Goal: Task Accomplishment & Management: Manage account settings

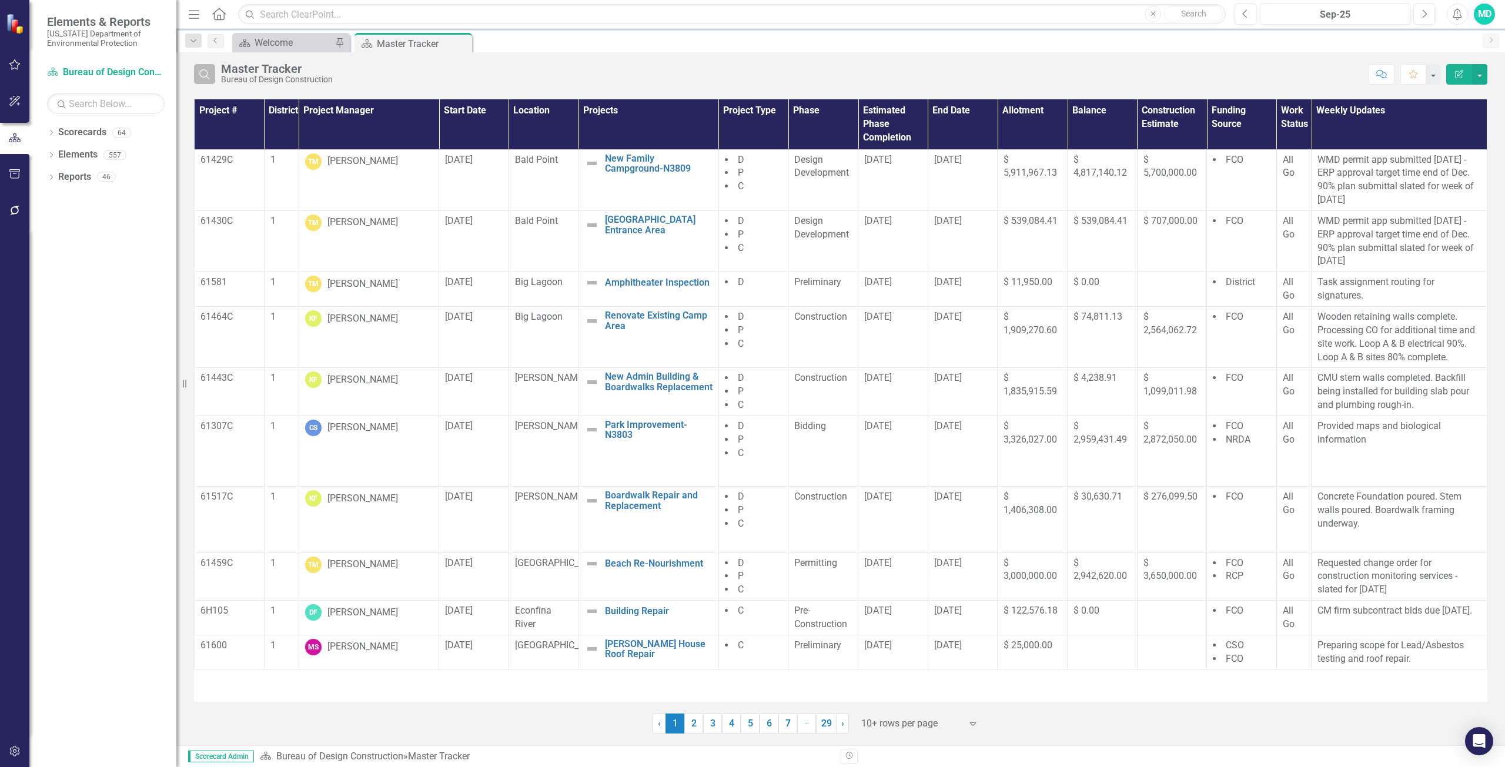
click at [208, 79] on icon "Search" at bounding box center [204, 74] width 13 height 11
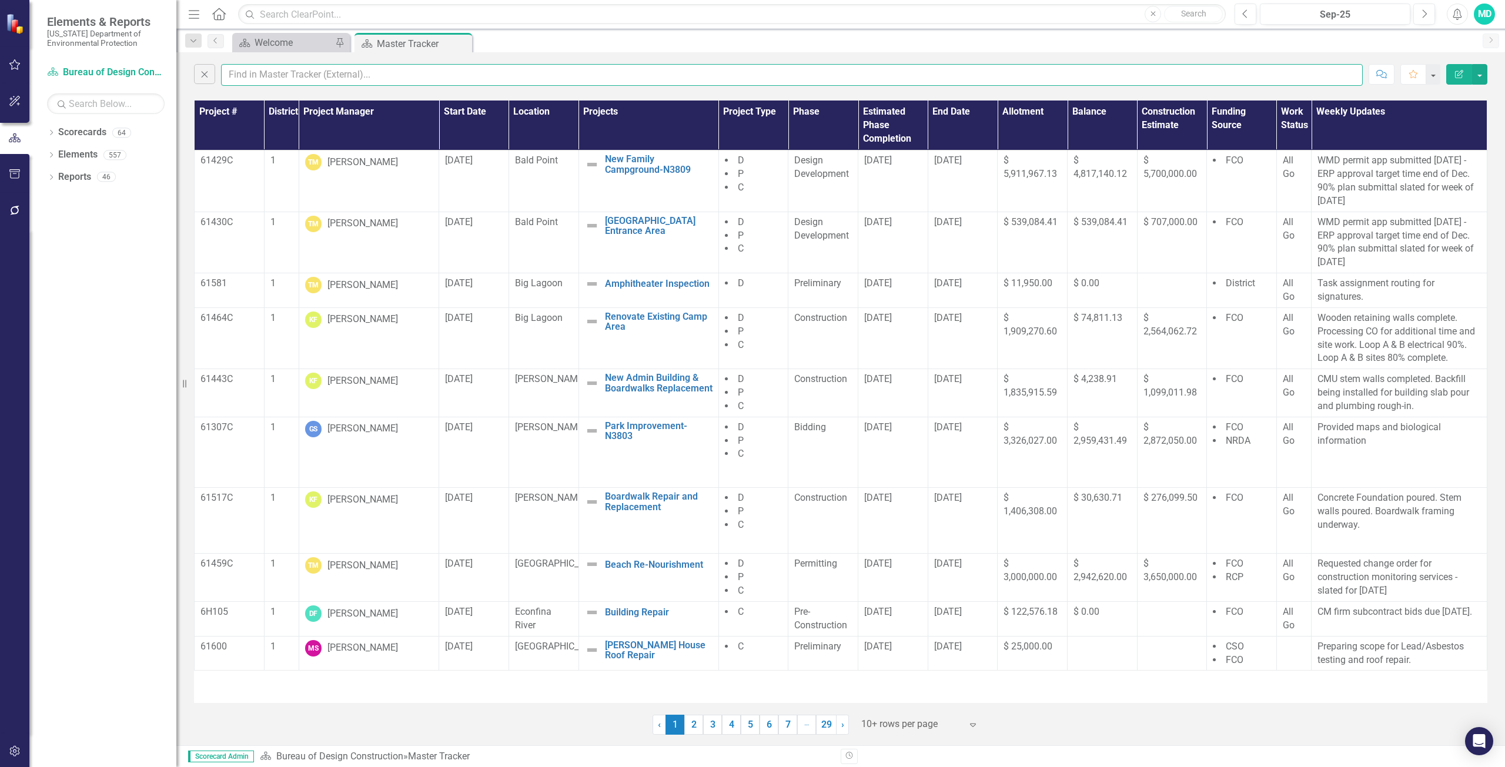
click at [245, 73] on input "text" at bounding box center [792, 75] width 1142 height 22
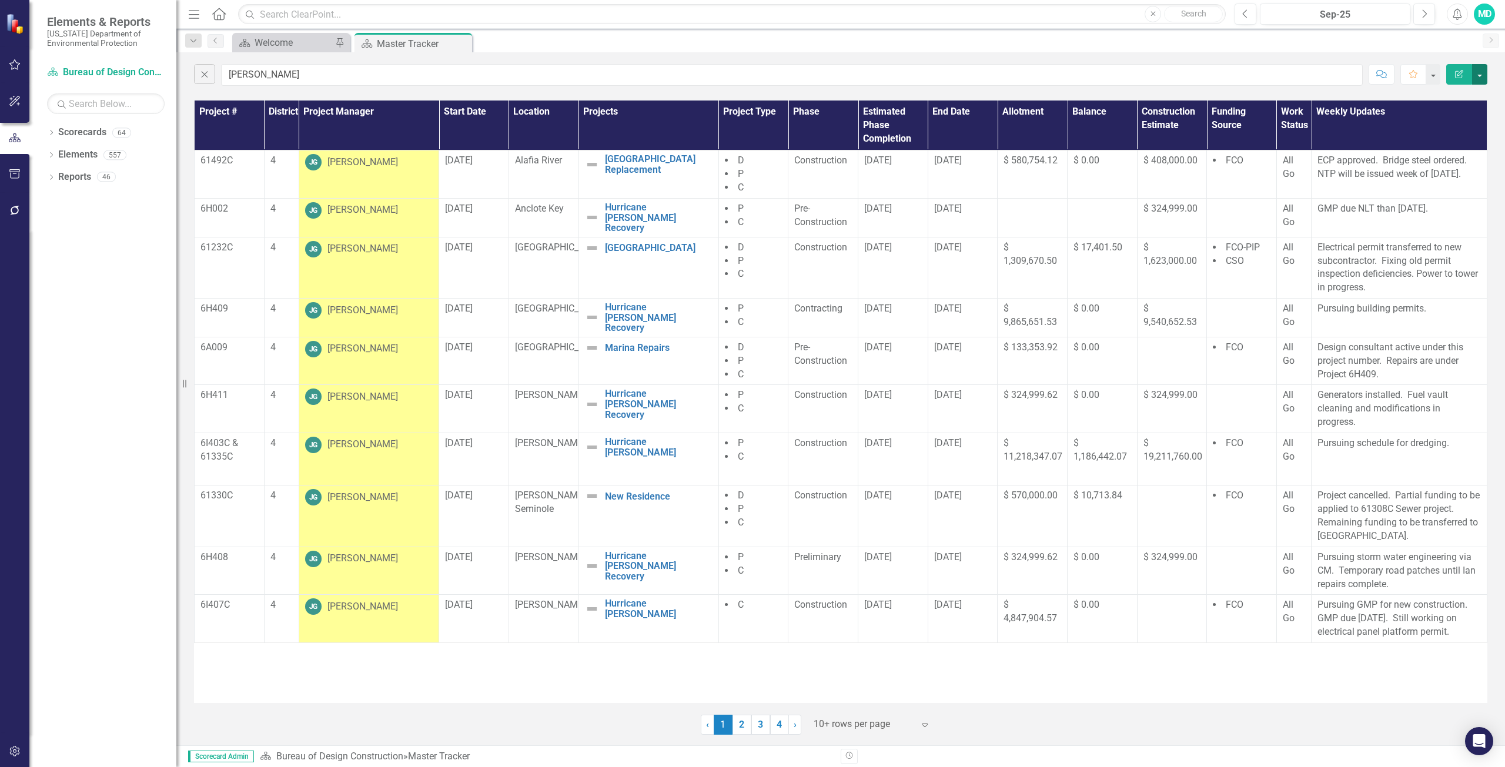
click at [1482, 78] on button "button" at bounding box center [1479, 74] width 15 height 21
click at [1440, 123] on link "PDF Export to PDF" at bounding box center [1440, 120] width 93 height 22
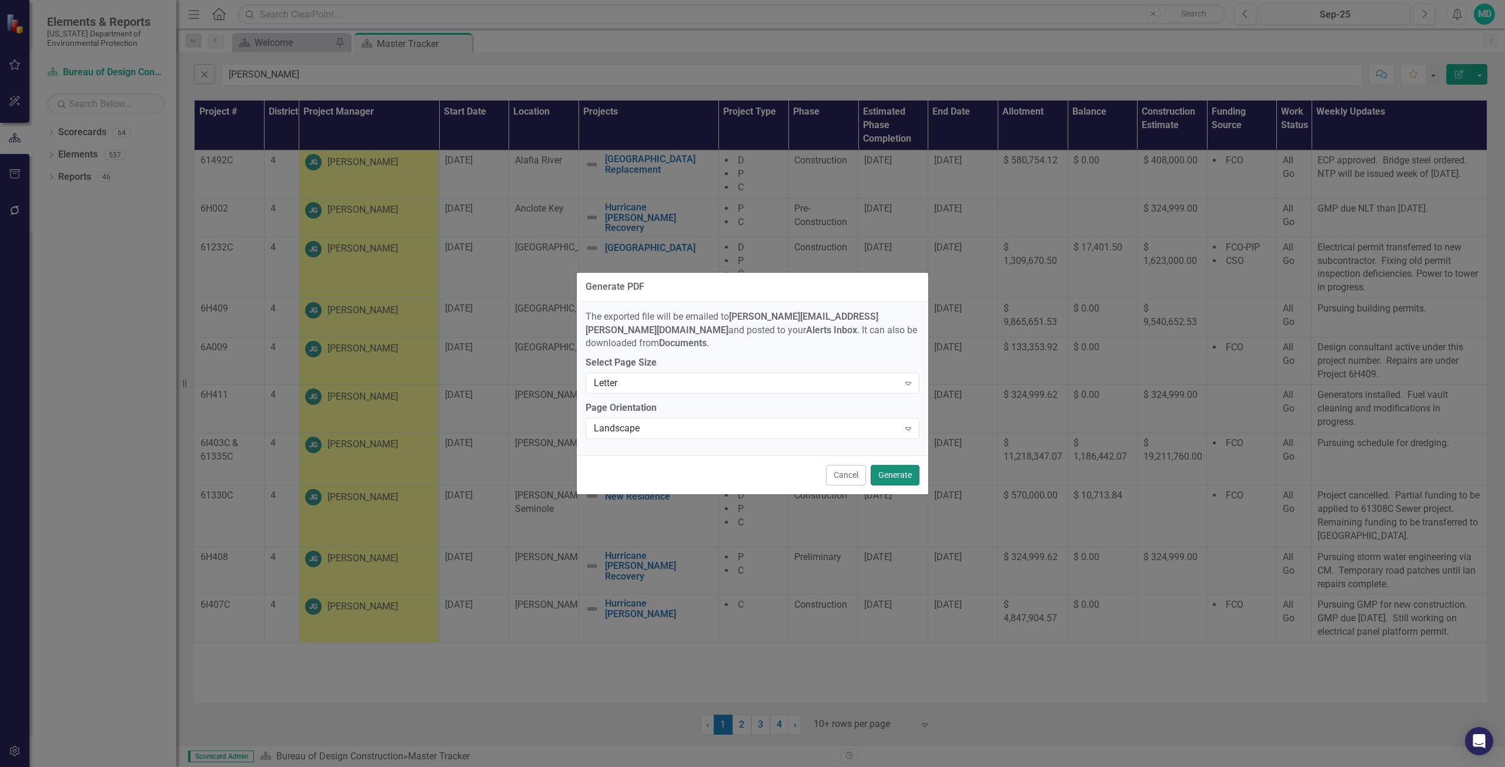
click at [901, 469] on button "Generate" at bounding box center [895, 475] width 49 height 21
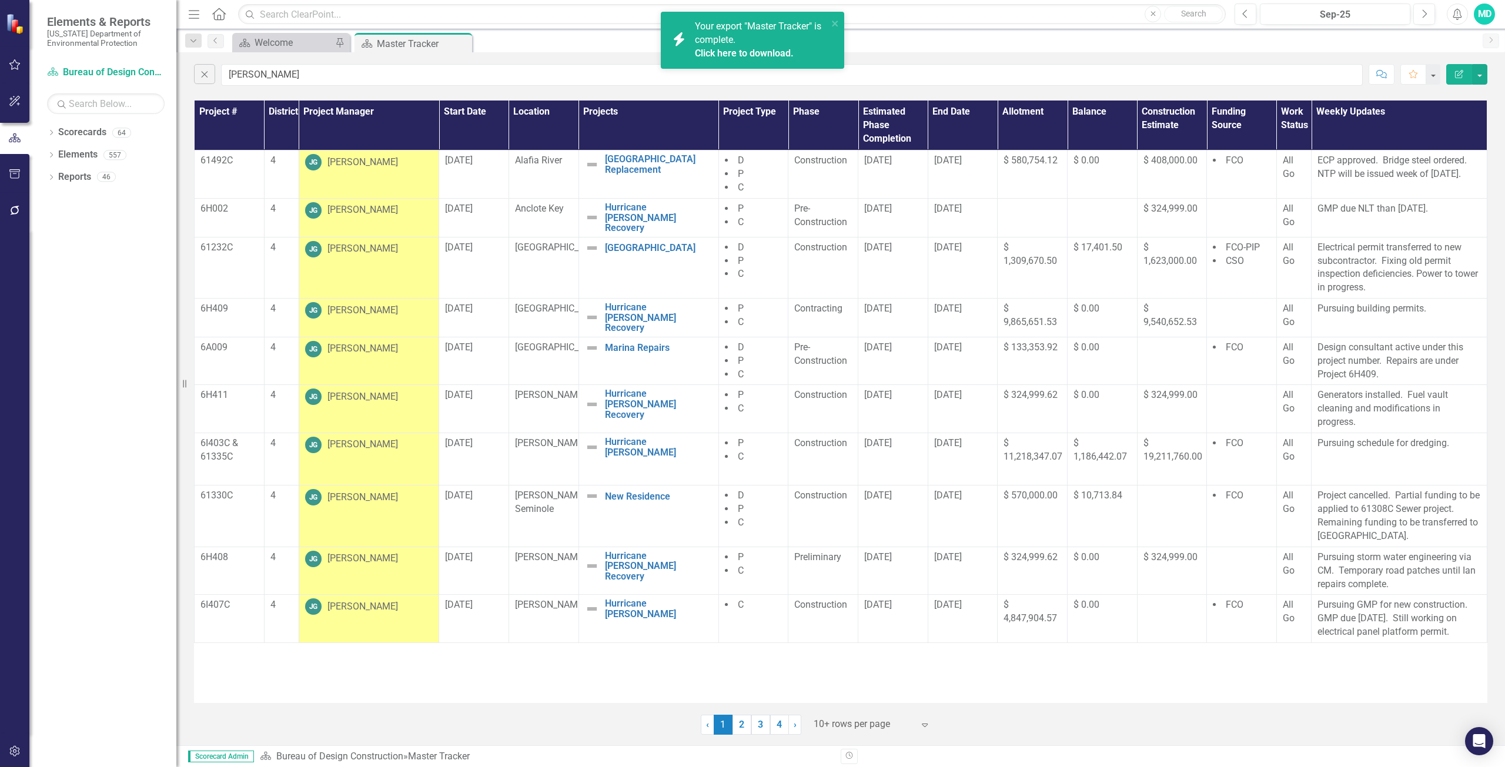
click at [745, 41] on div "Your export "Master Tracker" is complete. Click here to download." at bounding box center [761, 40] width 133 height 41
click at [261, 80] on input "[PERSON_NAME]" at bounding box center [792, 75] width 1142 height 22
type input "g"
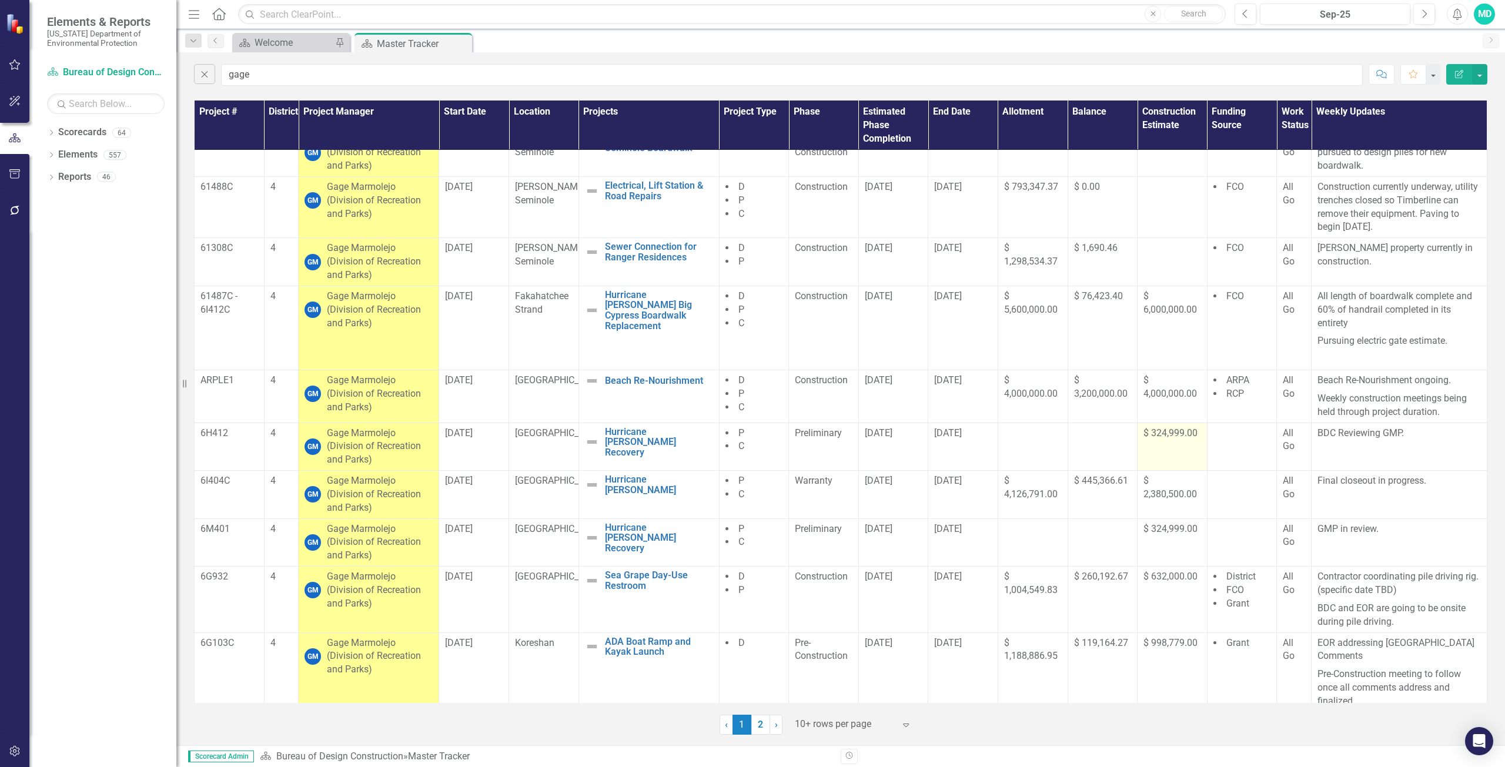
scroll to position [31, 0]
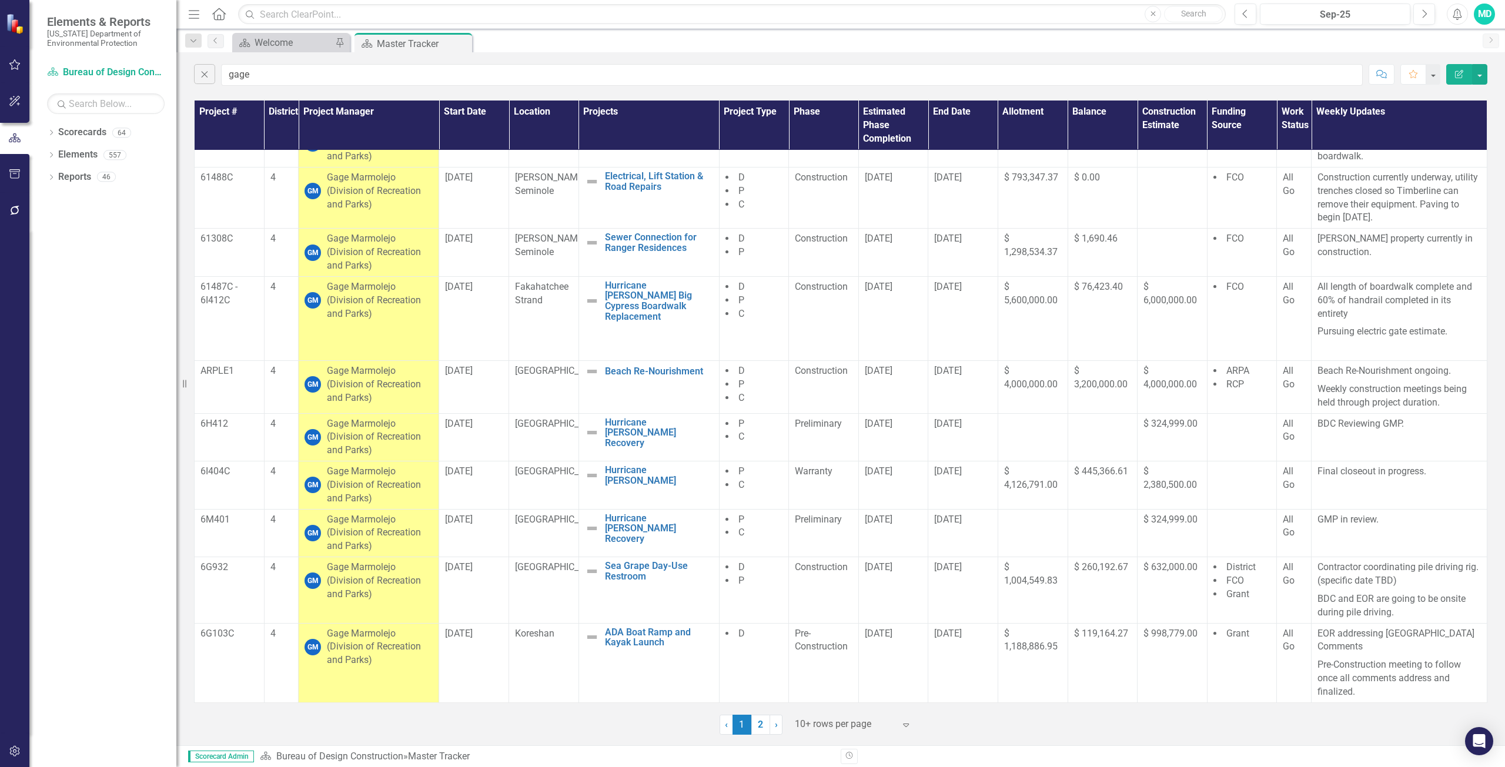
drag, startPoint x: 1203, startPoint y: 722, endPoint x: 1187, endPoint y: 711, distance: 19.4
click at [1203, 722] on div "‹ Previous 1 (current) 2 › Next 10+ rows per page Expand" at bounding box center [840, 720] width 1293 height 29
click at [276, 82] on input "gage" at bounding box center [792, 75] width 1142 height 22
type input "g"
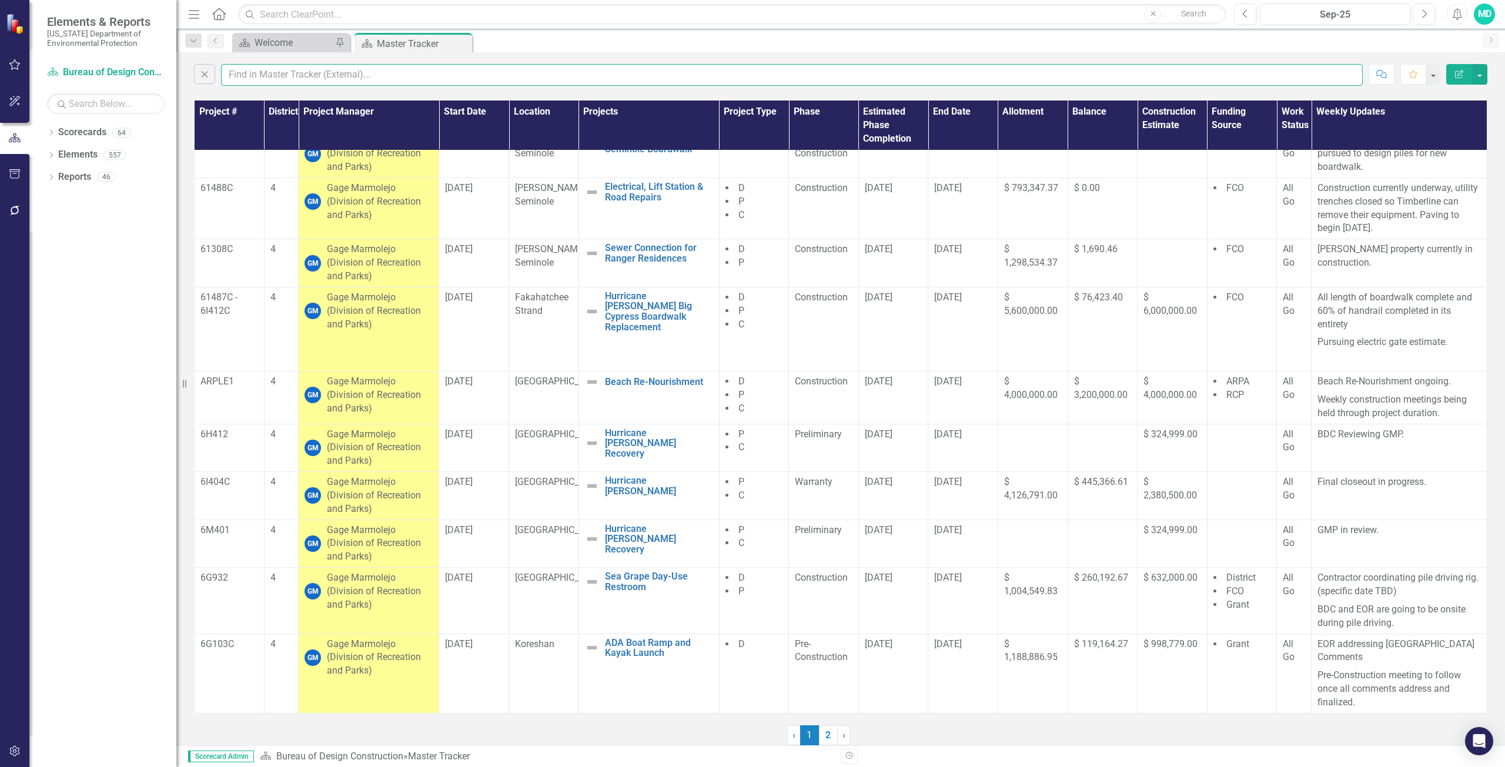
scroll to position [0, 0]
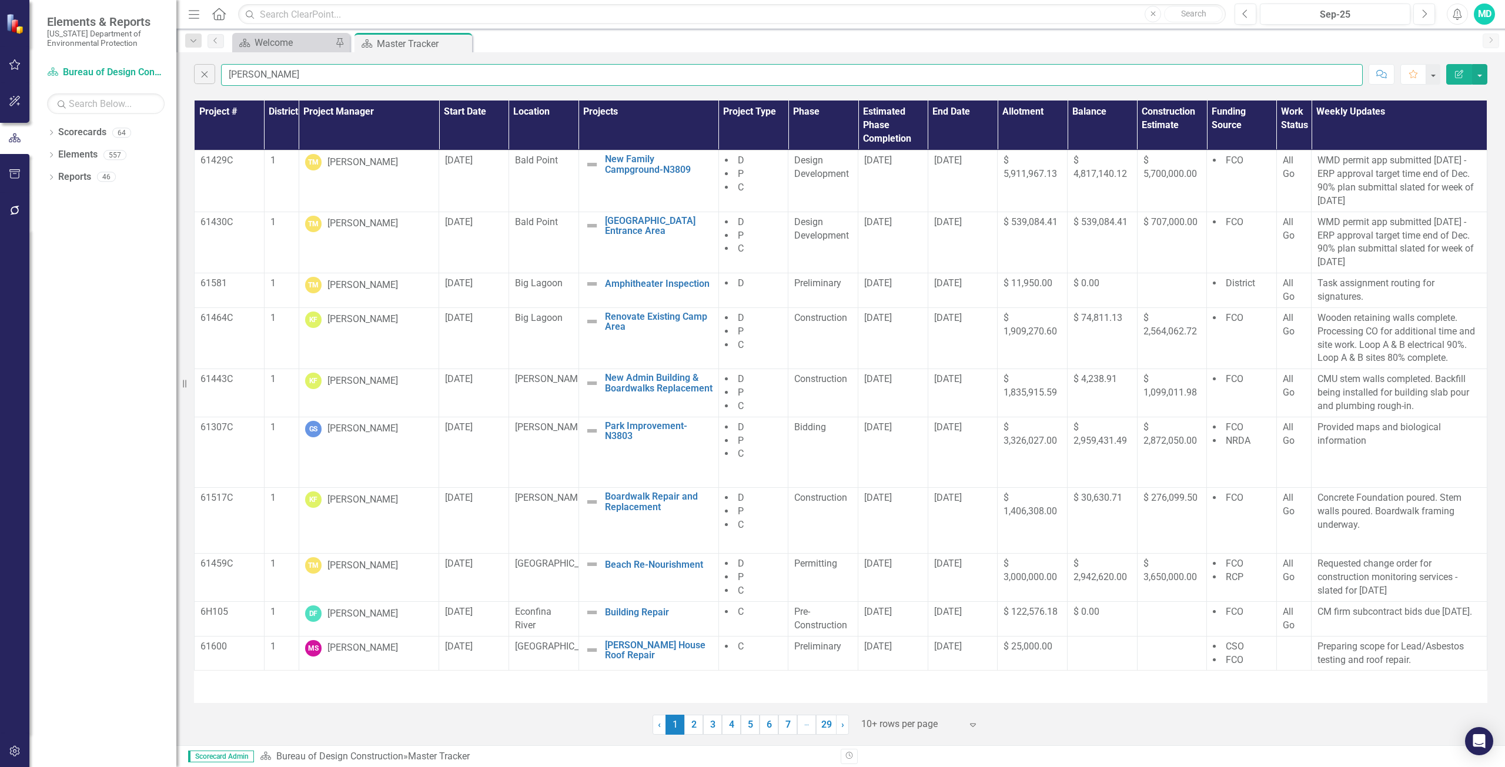
type input "[PERSON_NAME]"
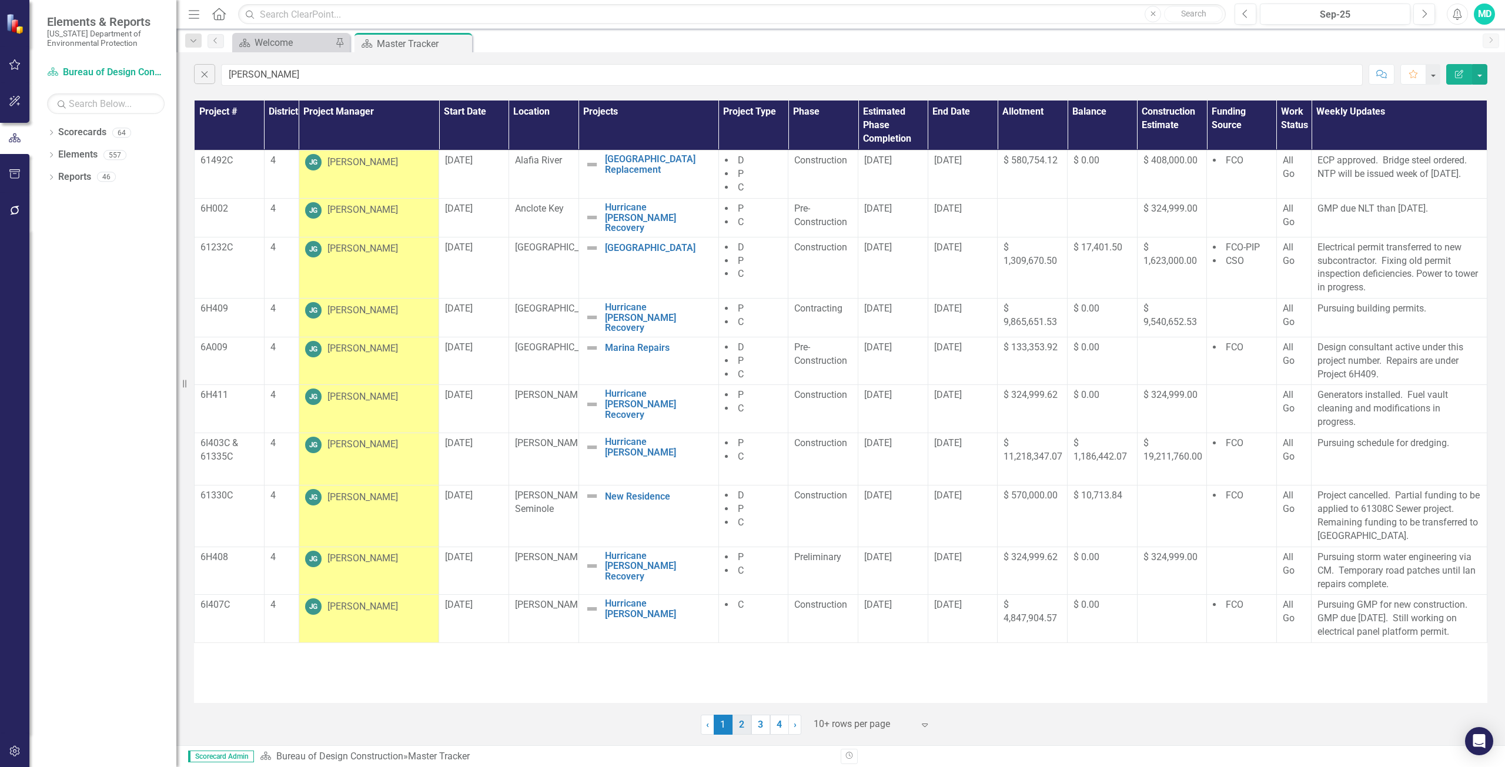
click at [747, 728] on link "2" at bounding box center [741, 725] width 19 height 20
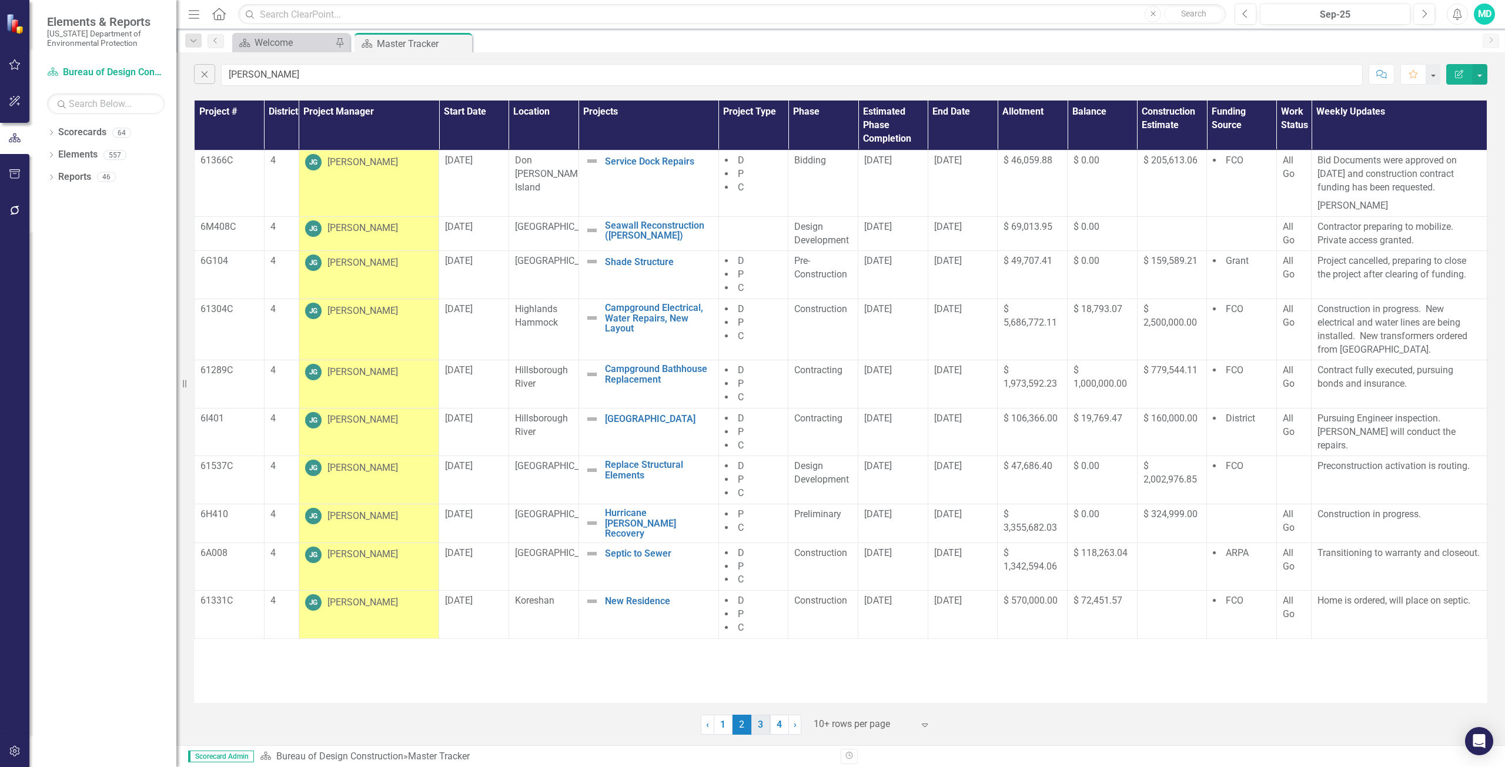
click at [762, 727] on link "3" at bounding box center [760, 725] width 19 height 20
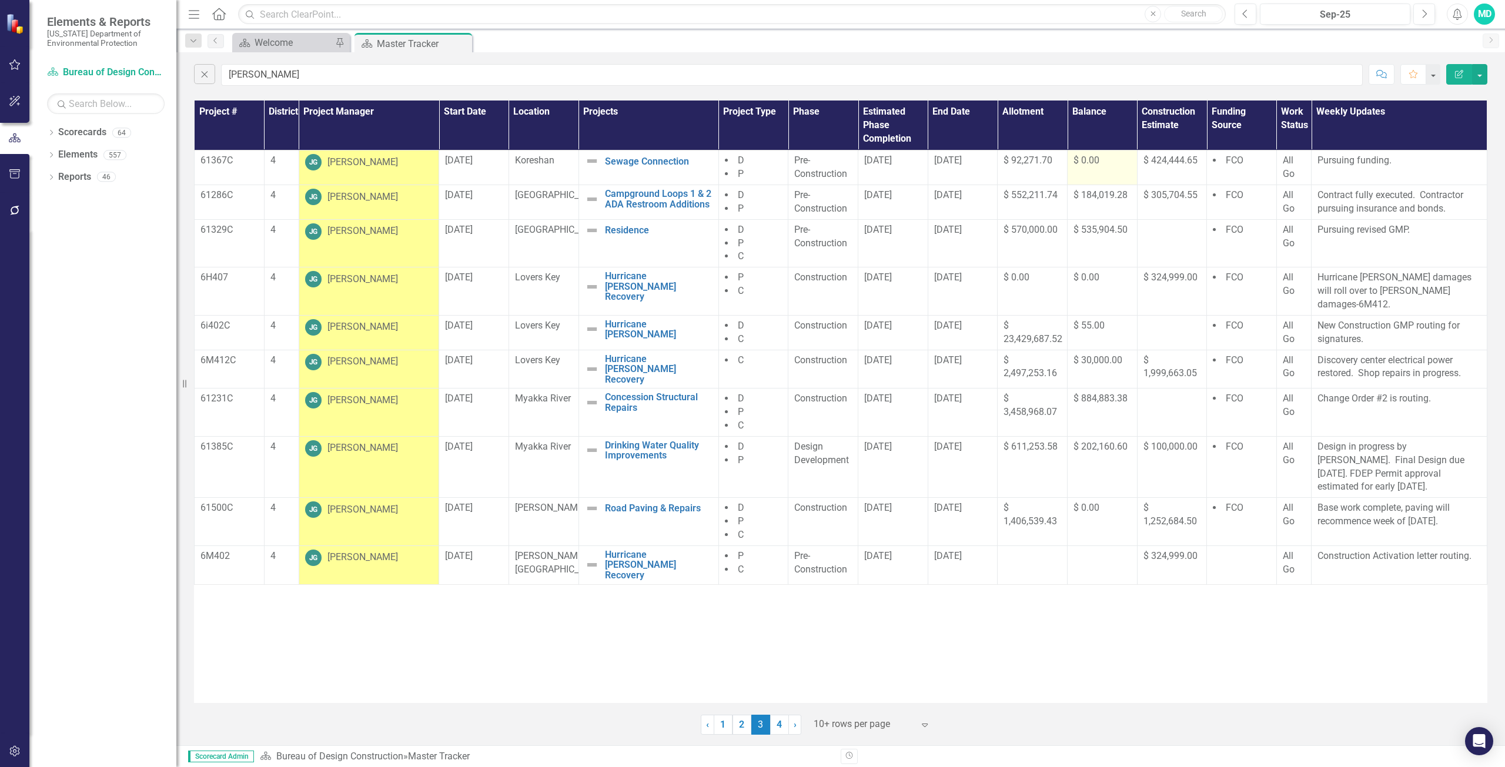
click at [1104, 163] on div "$ 0.00" at bounding box center [1102, 161] width 58 height 14
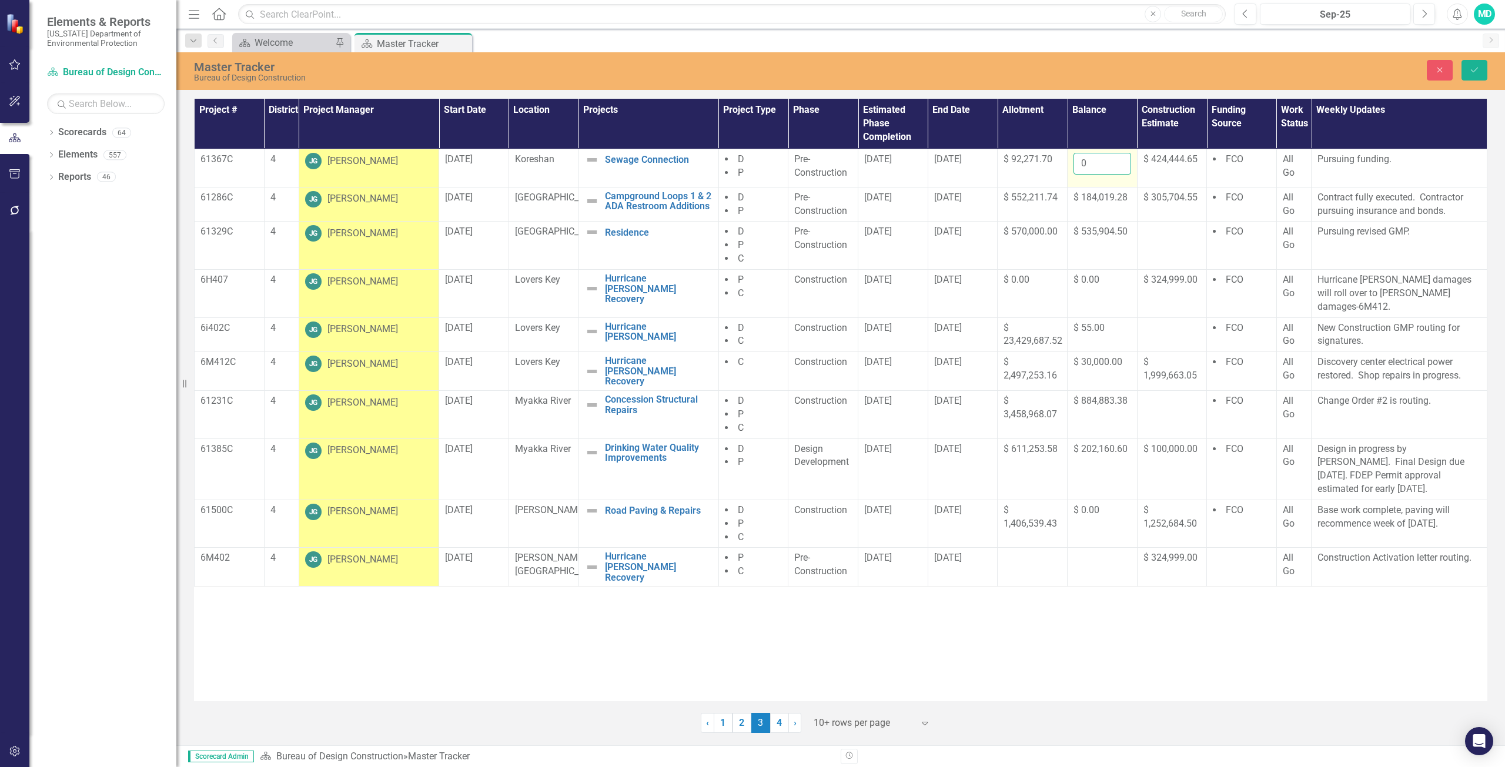
click at [1099, 162] on input "0" at bounding box center [1102, 164] width 58 height 22
type input "1613.00"
click at [1472, 69] on icon "Save" at bounding box center [1474, 70] width 11 height 8
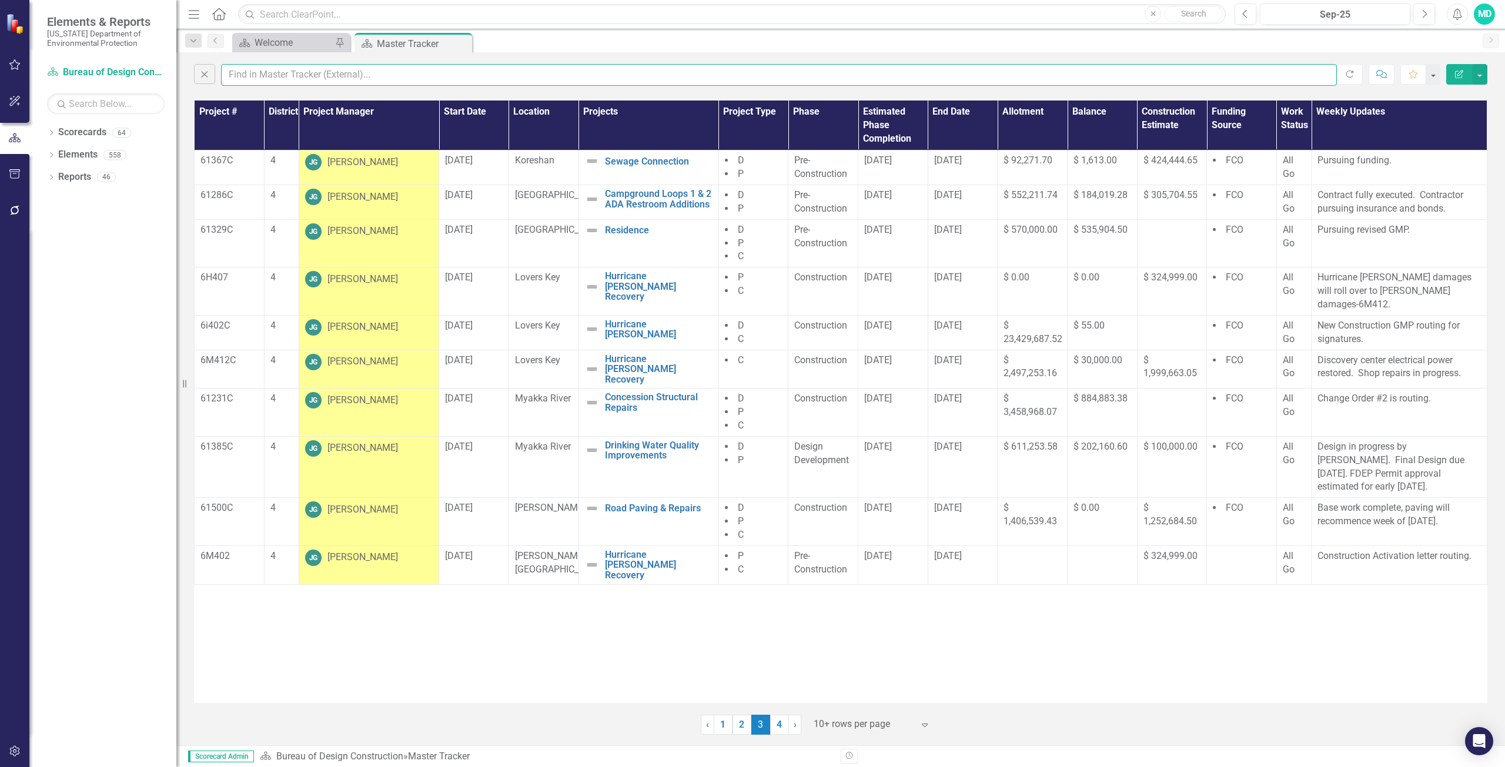
click at [275, 71] on input "text" at bounding box center [779, 75] width 1116 height 22
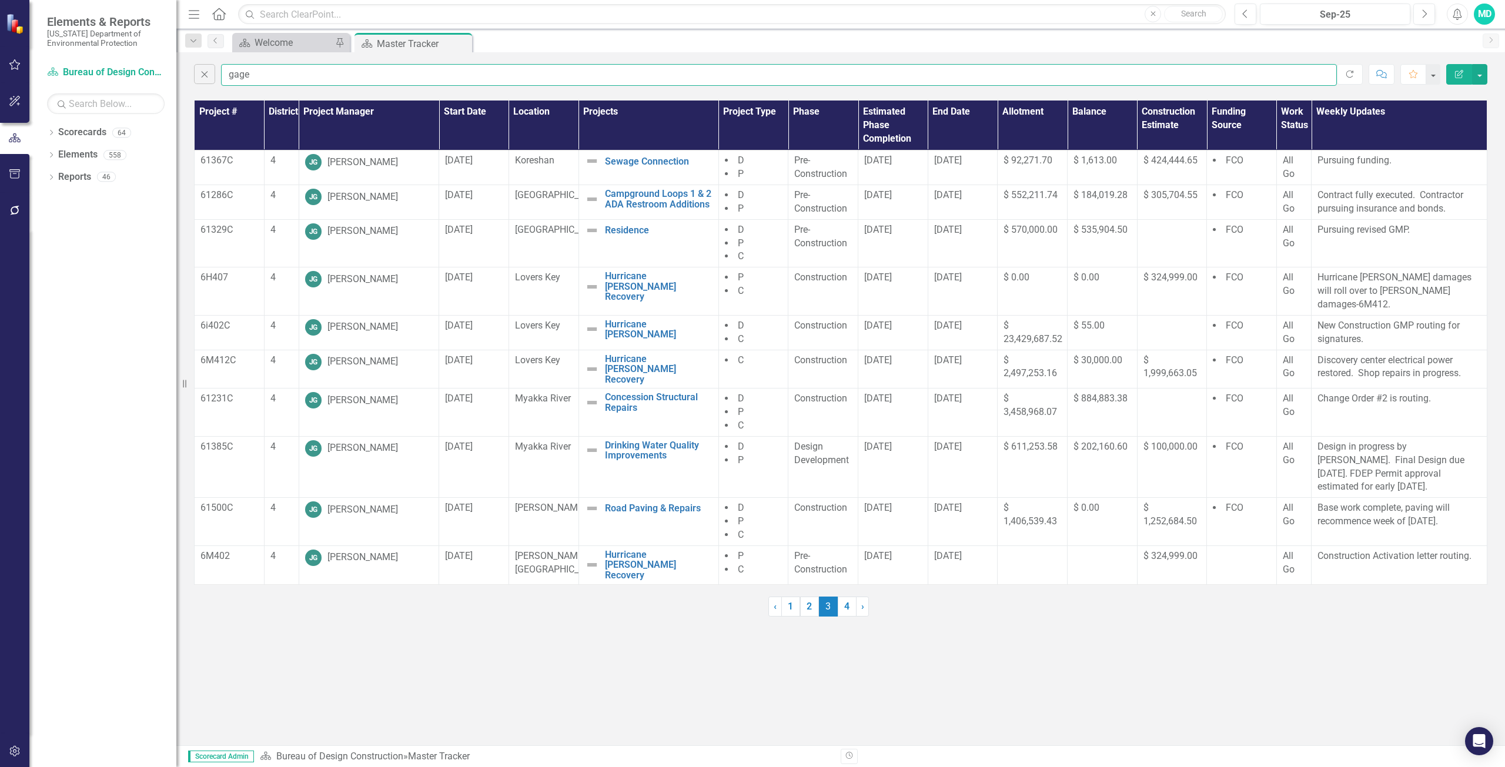
type input "GAGE"
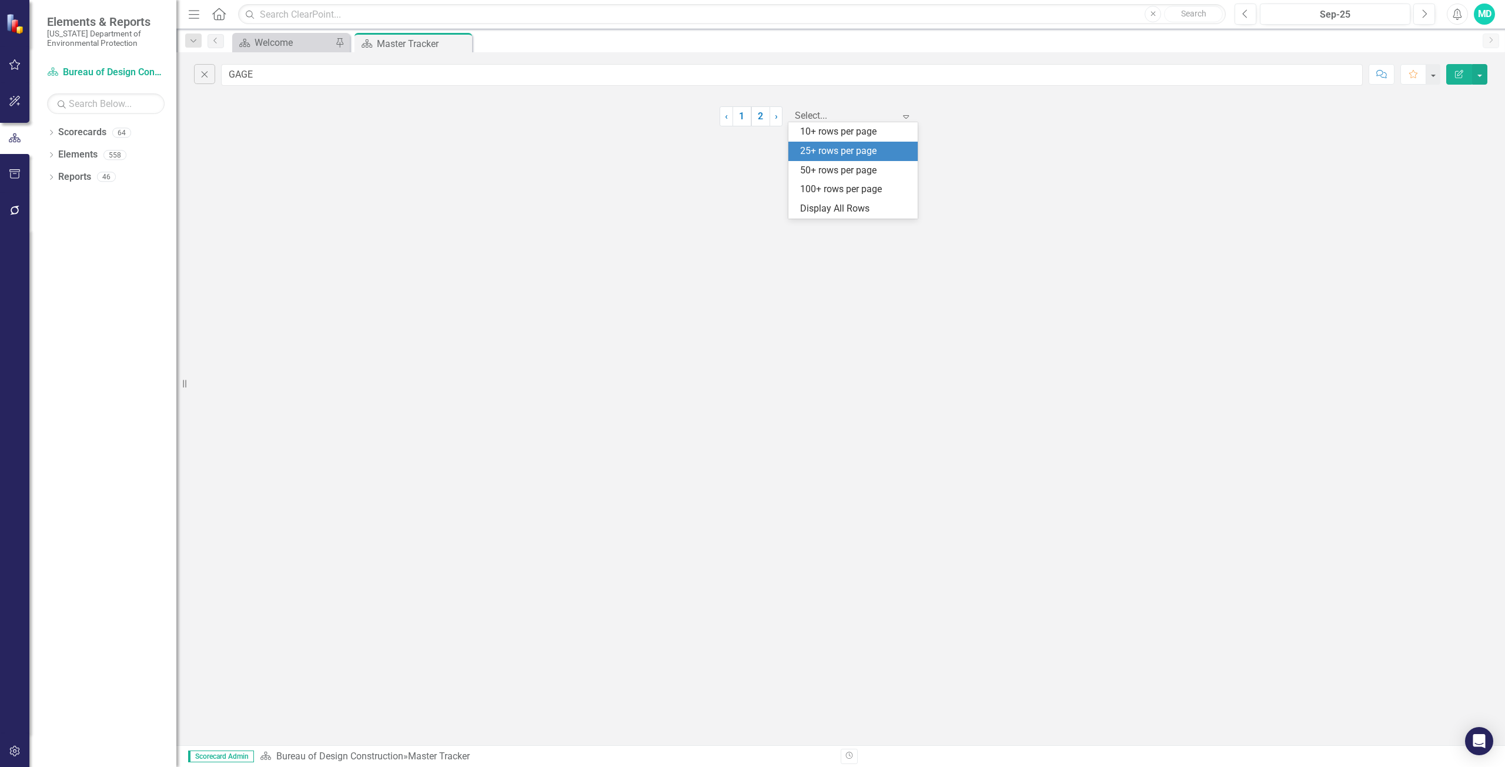
click at [624, 382] on div "Close GAGE Comment Favorite Edit Report ‹ Previous 1 2 › Next 5 results availab…" at bounding box center [840, 398] width 1329 height 693
click at [744, 117] on link "1" at bounding box center [741, 116] width 19 height 20
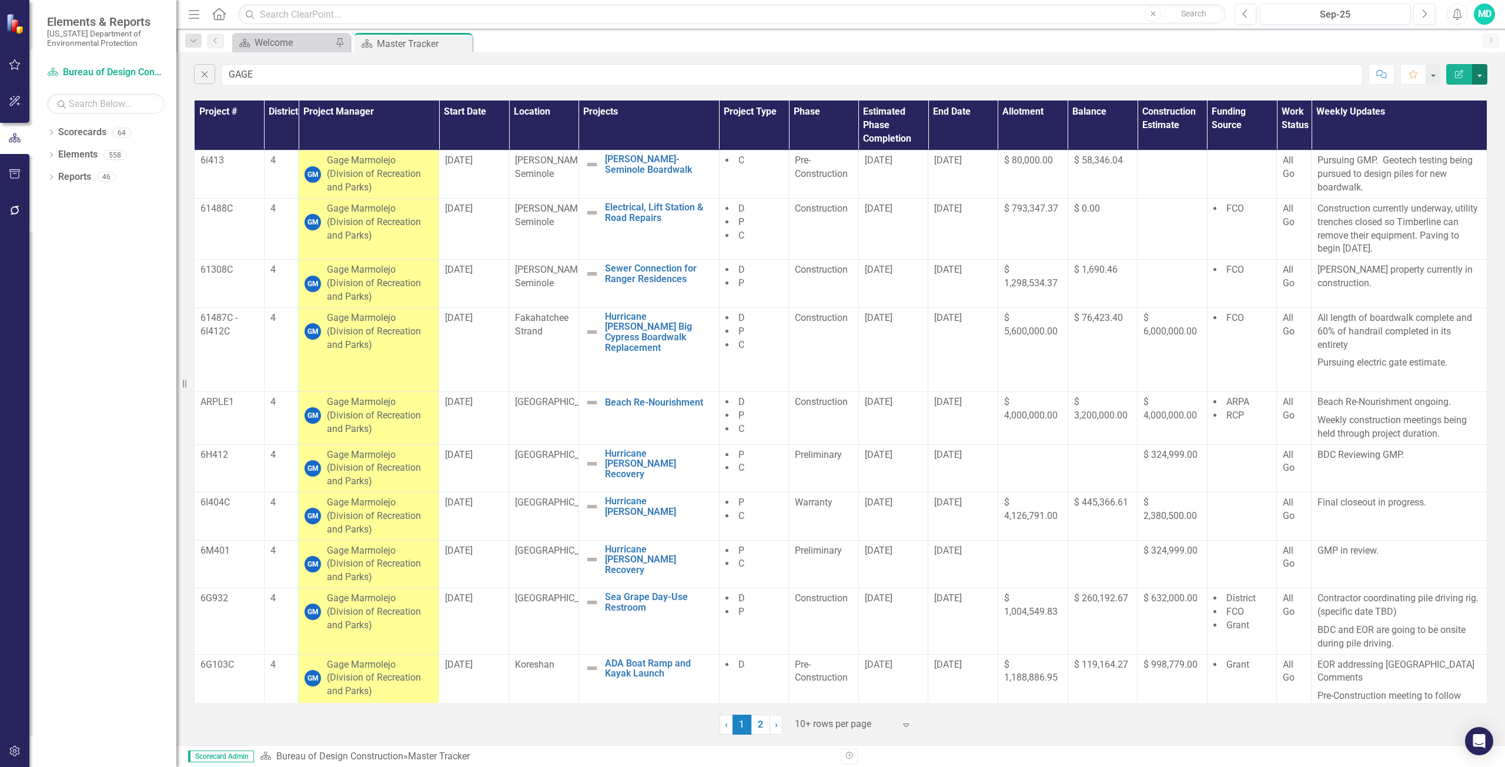
click at [1480, 73] on button "button" at bounding box center [1479, 74] width 15 height 21
click at [1448, 121] on link "PDF Export to PDF" at bounding box center [1440, 120] width 93 height 22
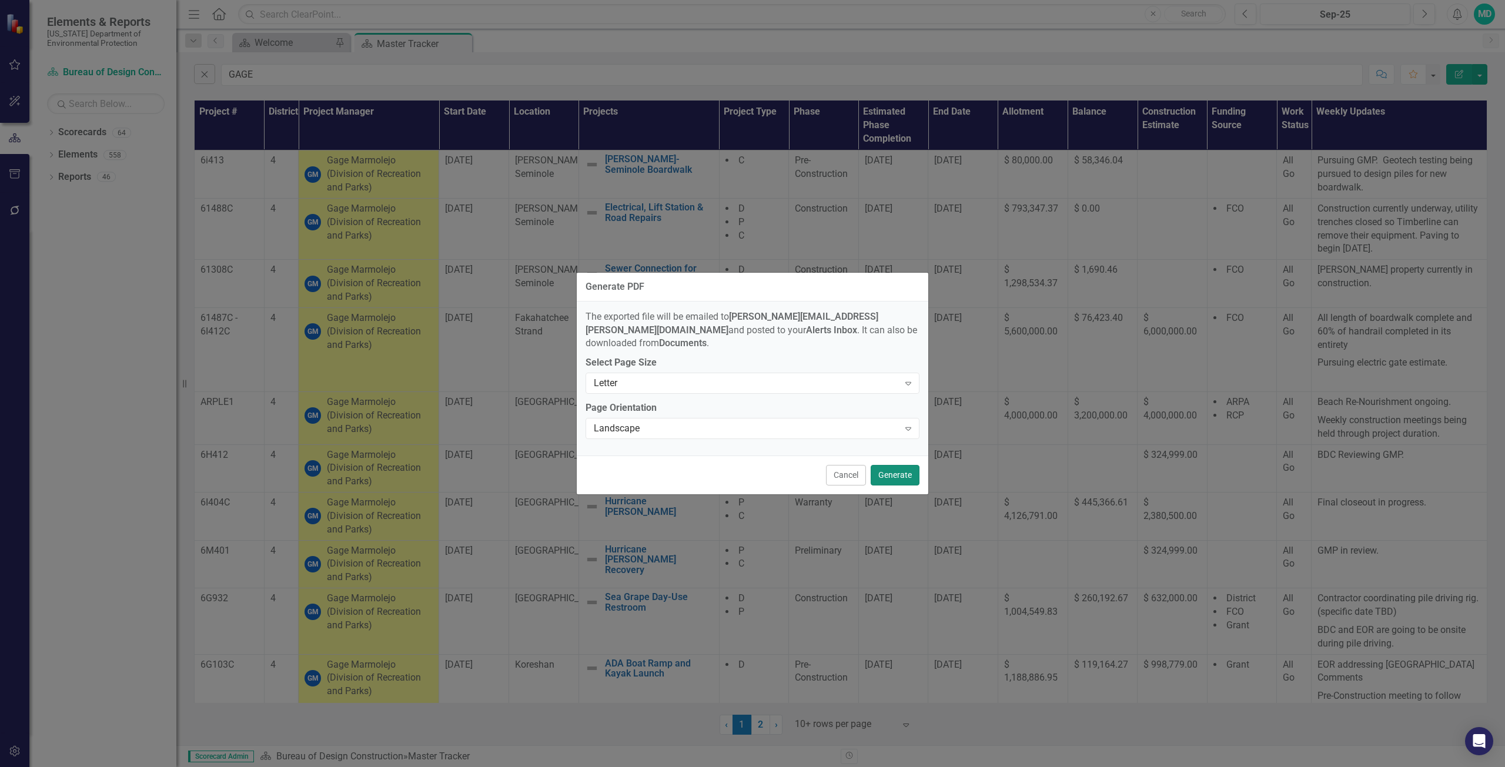
click at [885, 473] on button "Generate" at bounding box center [895, 475] width 49 height 21
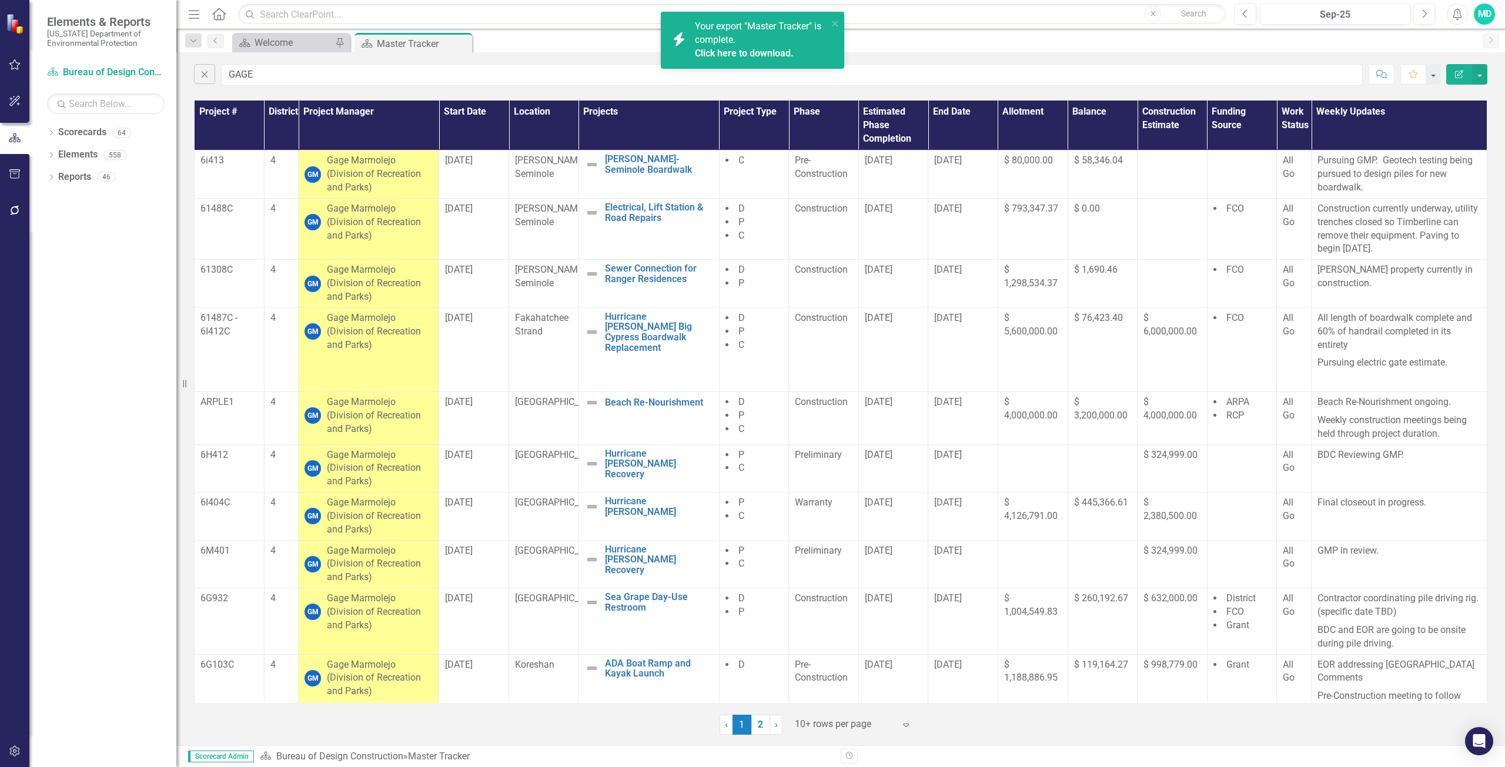
click at [769, 49] on link "Click here to download." at bounding box center [744, 53] width 99 height 11
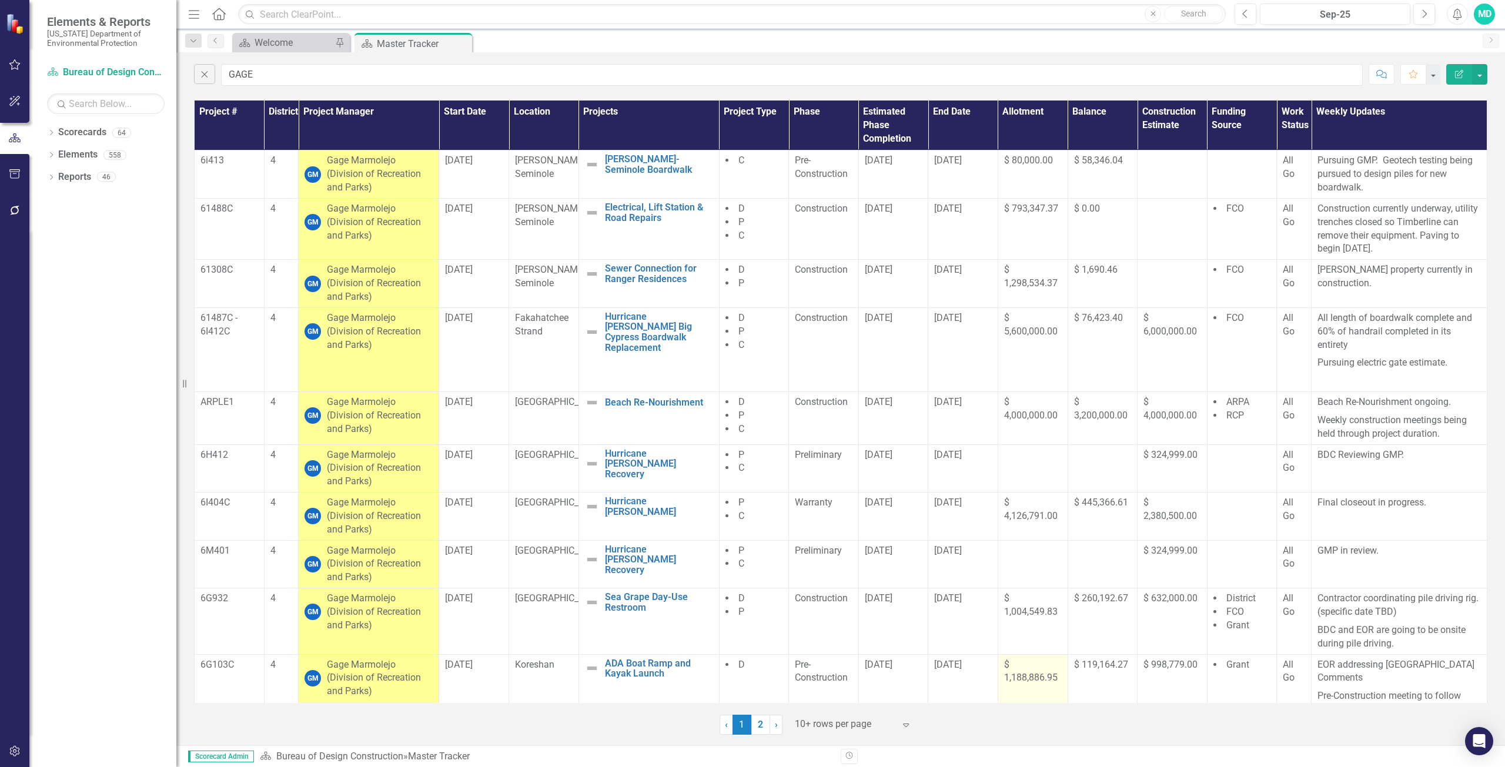
click at [1016, 677] on span "$ 1,188,886.95" at bounding box center [1030, 671] width 53 height 25
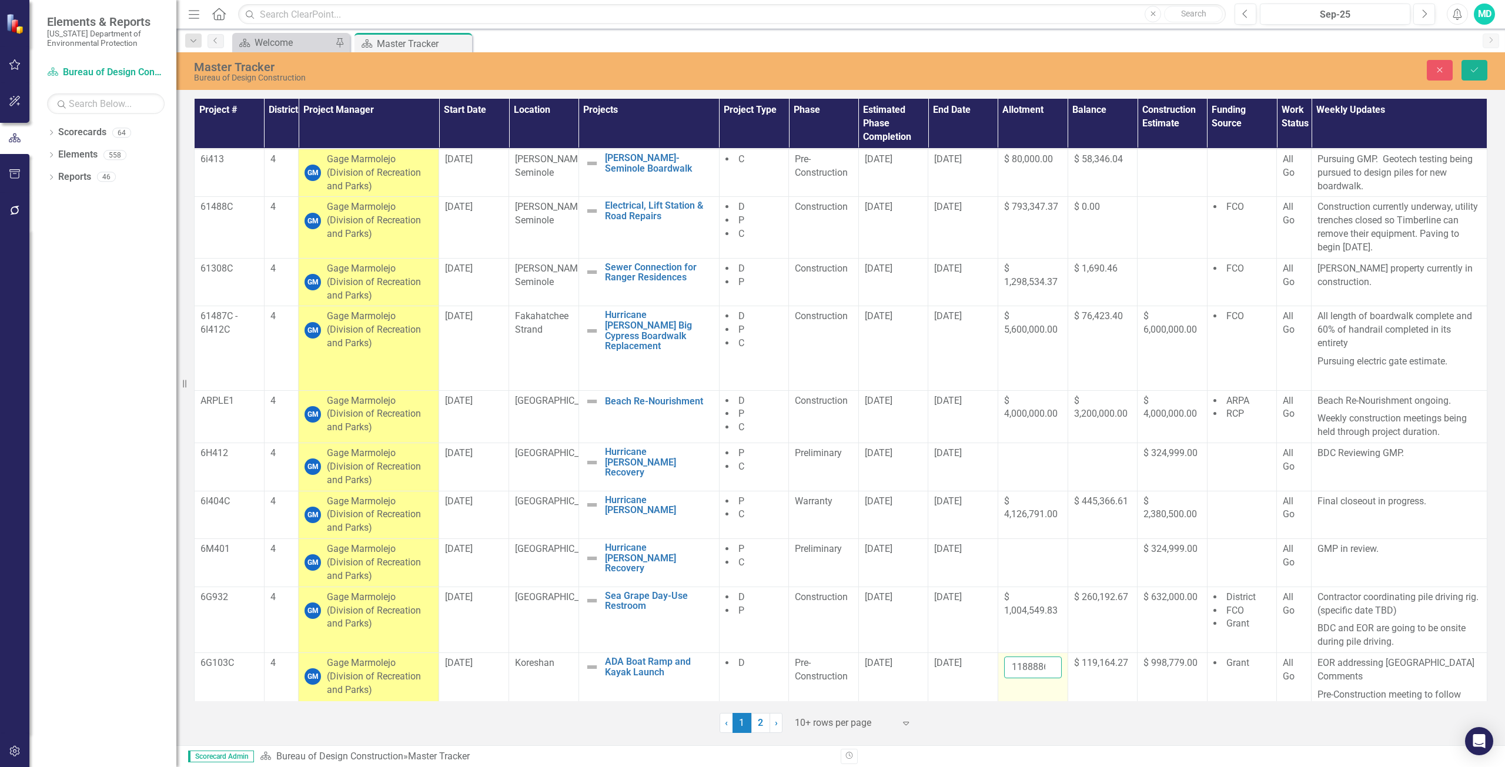
click at [1026, 668] on input "1188886.95" at bounding box center [1033, 668] width 58 height 22
click at [1030, 666] on input "1188886.95" at bounding box center [1033, 668] width 58 height 22
type input "1"
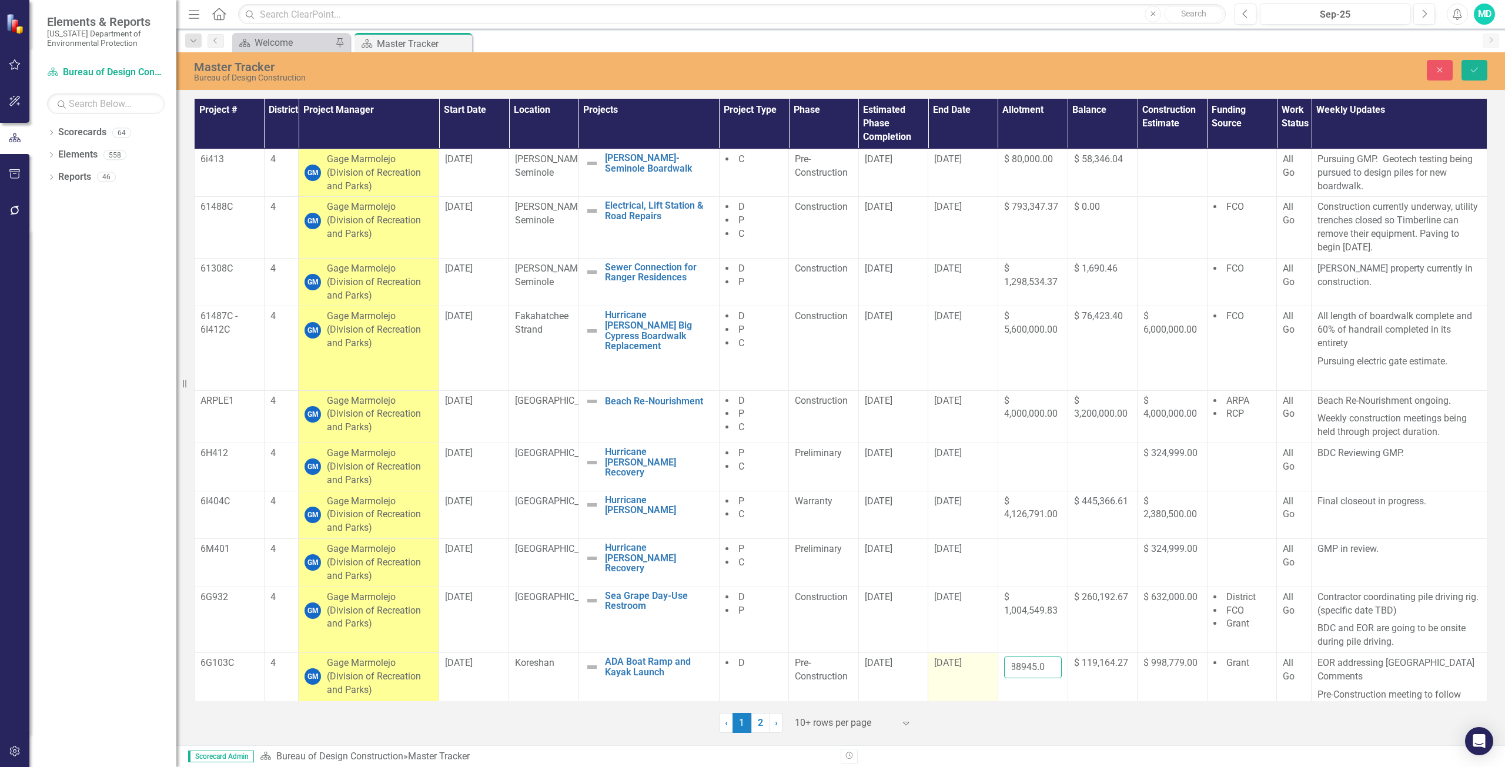
scroll to position [0, 17]
type input "1188945.00"
click at [1473, 62] on button "Save" at bounding box center [1474, 70] width 26 height 21
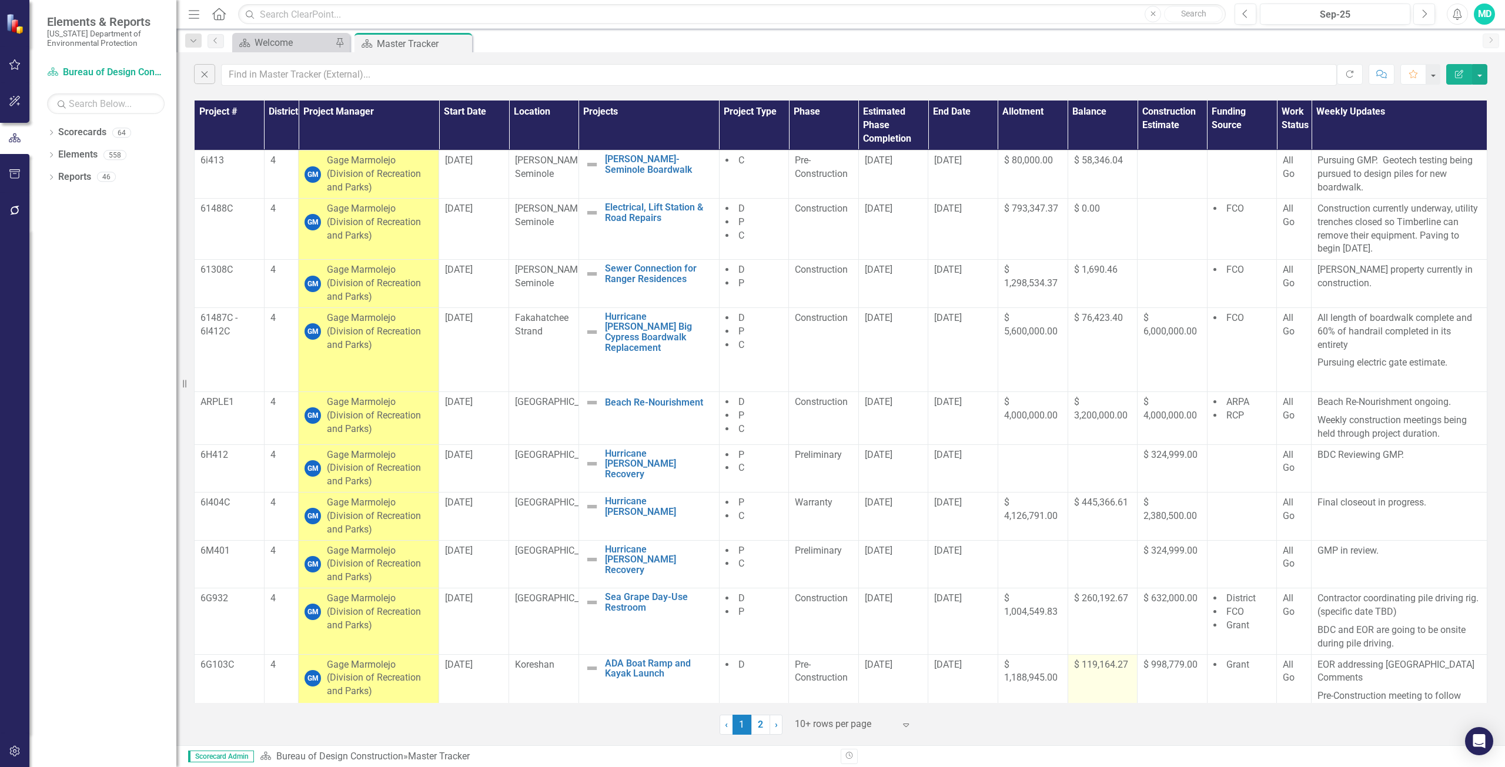
click at [1090, 671] on div "$ 119,164.27" at bounding box center [1103, 665] width 58 height 14
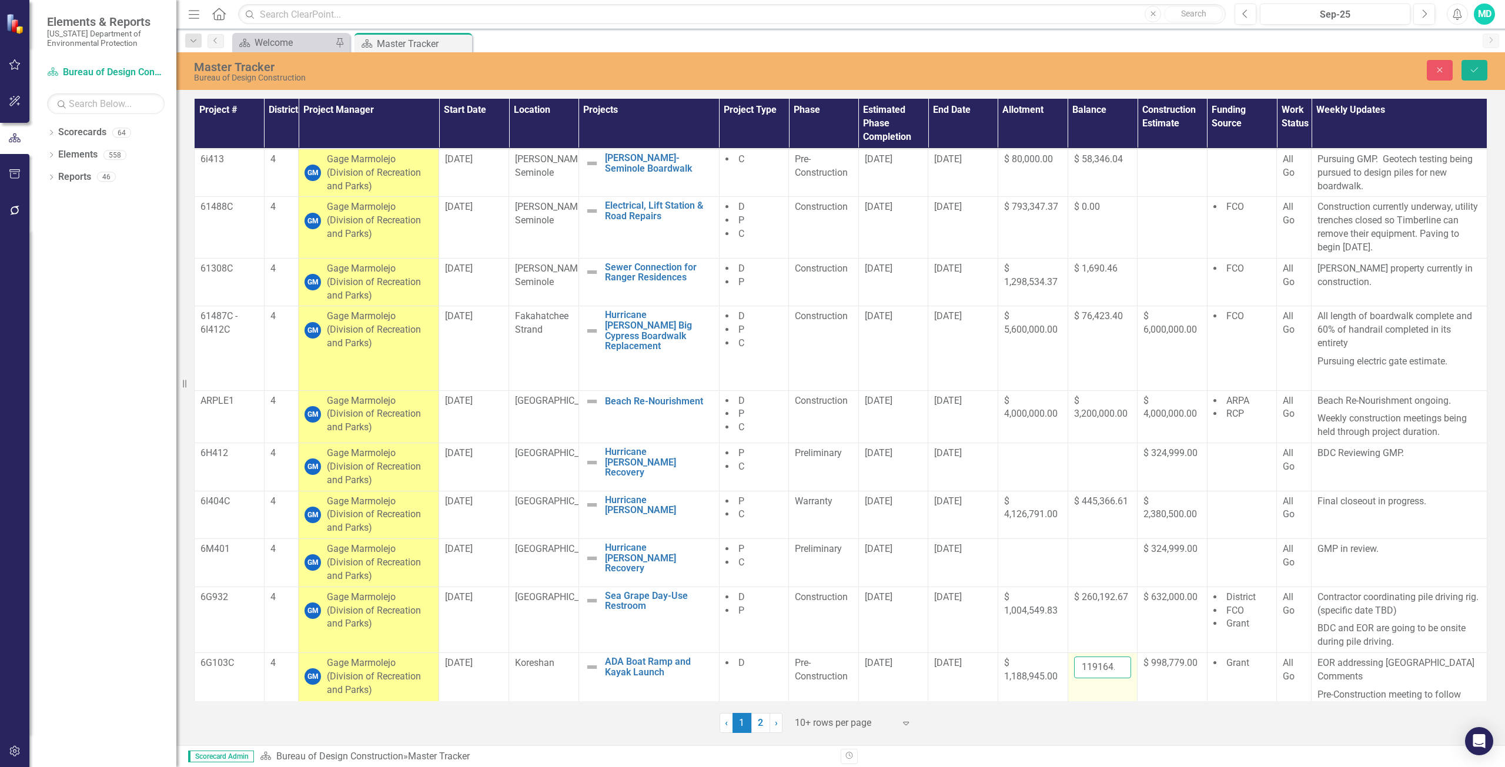
click at [1092, 664] on input "119164.27" at bounding box center [1103, 668] width 58 height 22
type input "1"
type input "119222.32"
click at [1479, 69] on icon "Save" at bounding box center [1474, 70] width 11 height 8
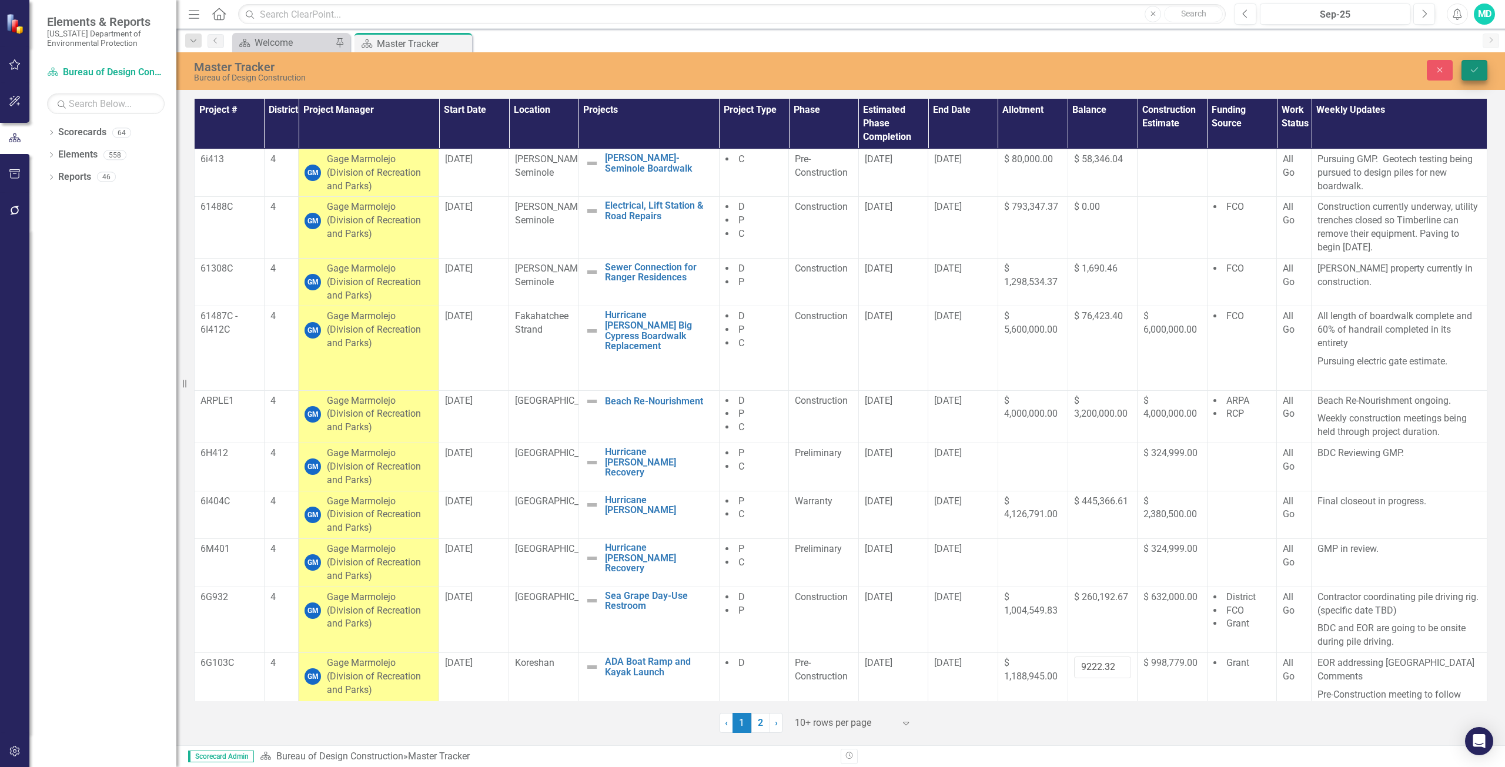
scroll to position [0, 0]
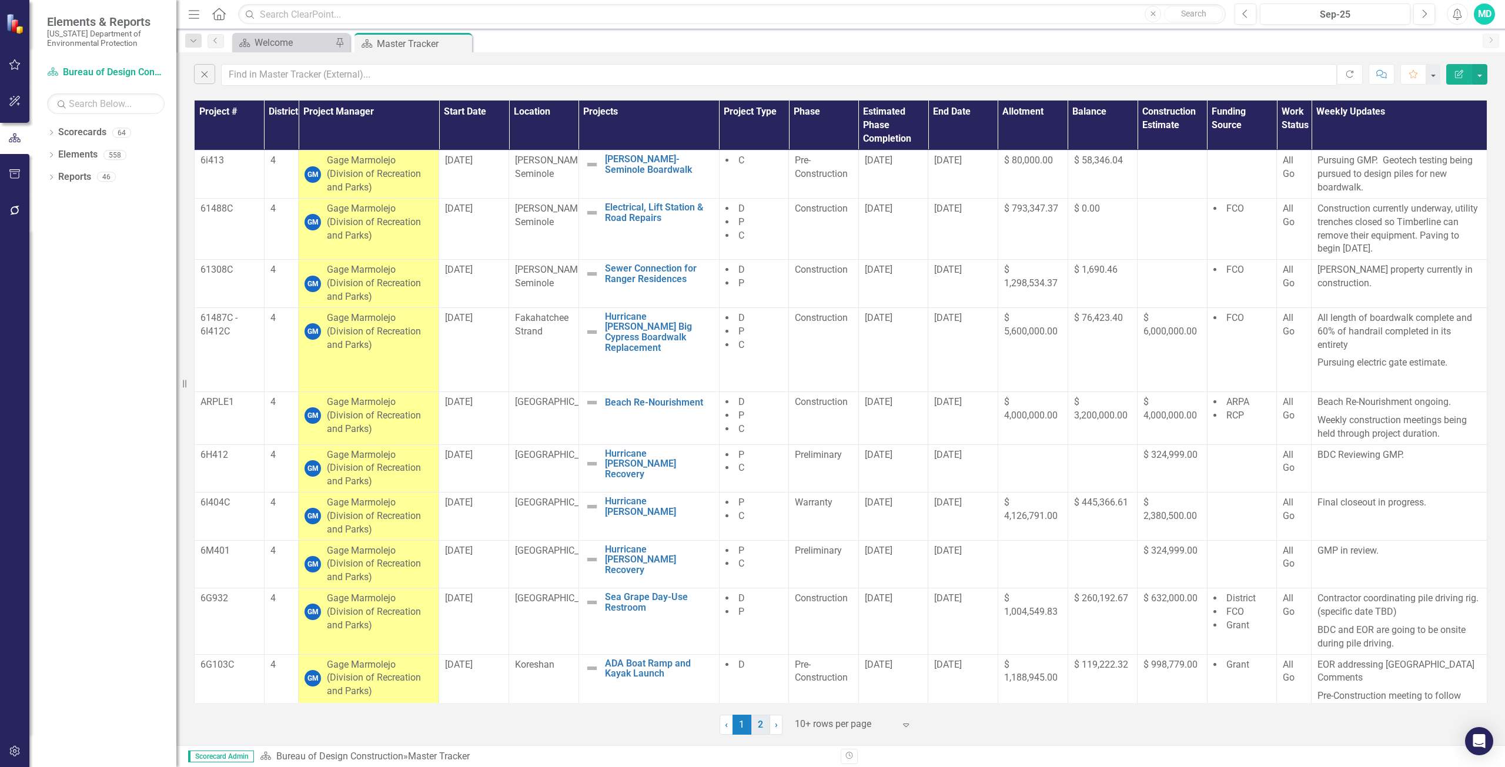
click at [761, 727] on link "2" at bounding box center [760, 725] width 19 height 20
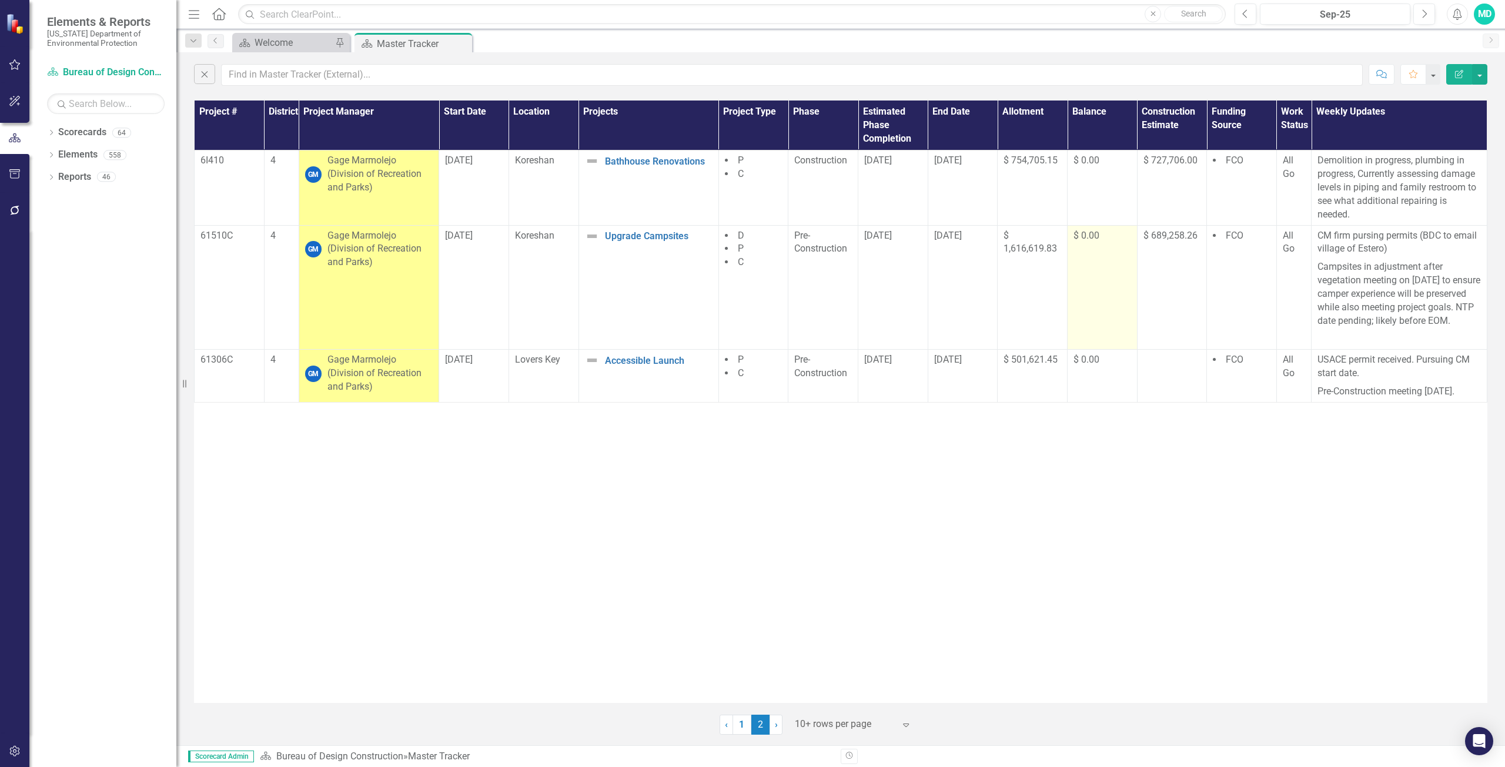
click at [1100, 261] on td "$ 0.00" at bounding box center [1103, 287] width 70 height 125
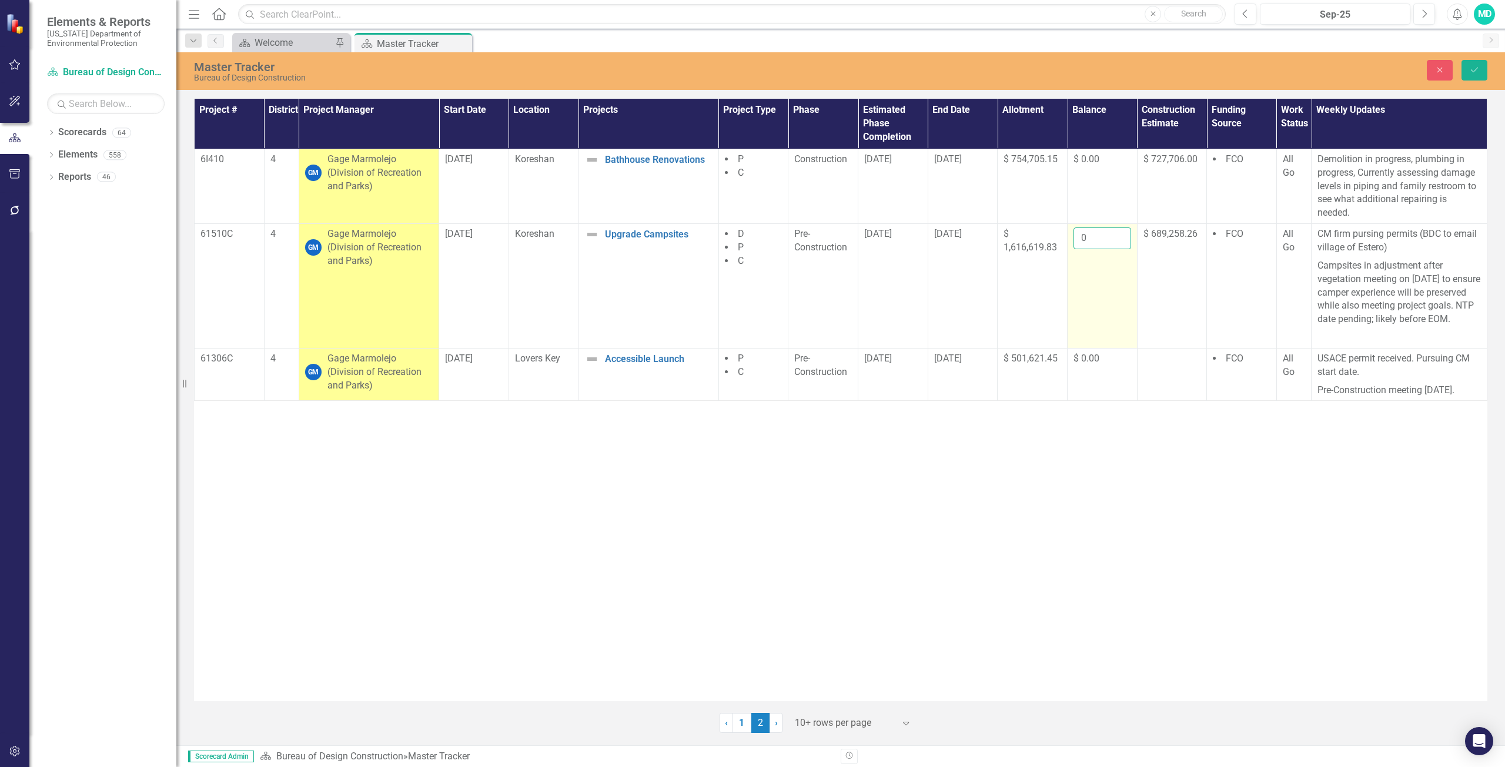
click at [1101, 241] on input "0" at bounding box center [1102, 239] width 58 height 22
type input "4197.20"
click at [1480, 69] on button "Save" at bounding box center [1474, 70] width 26 height 21
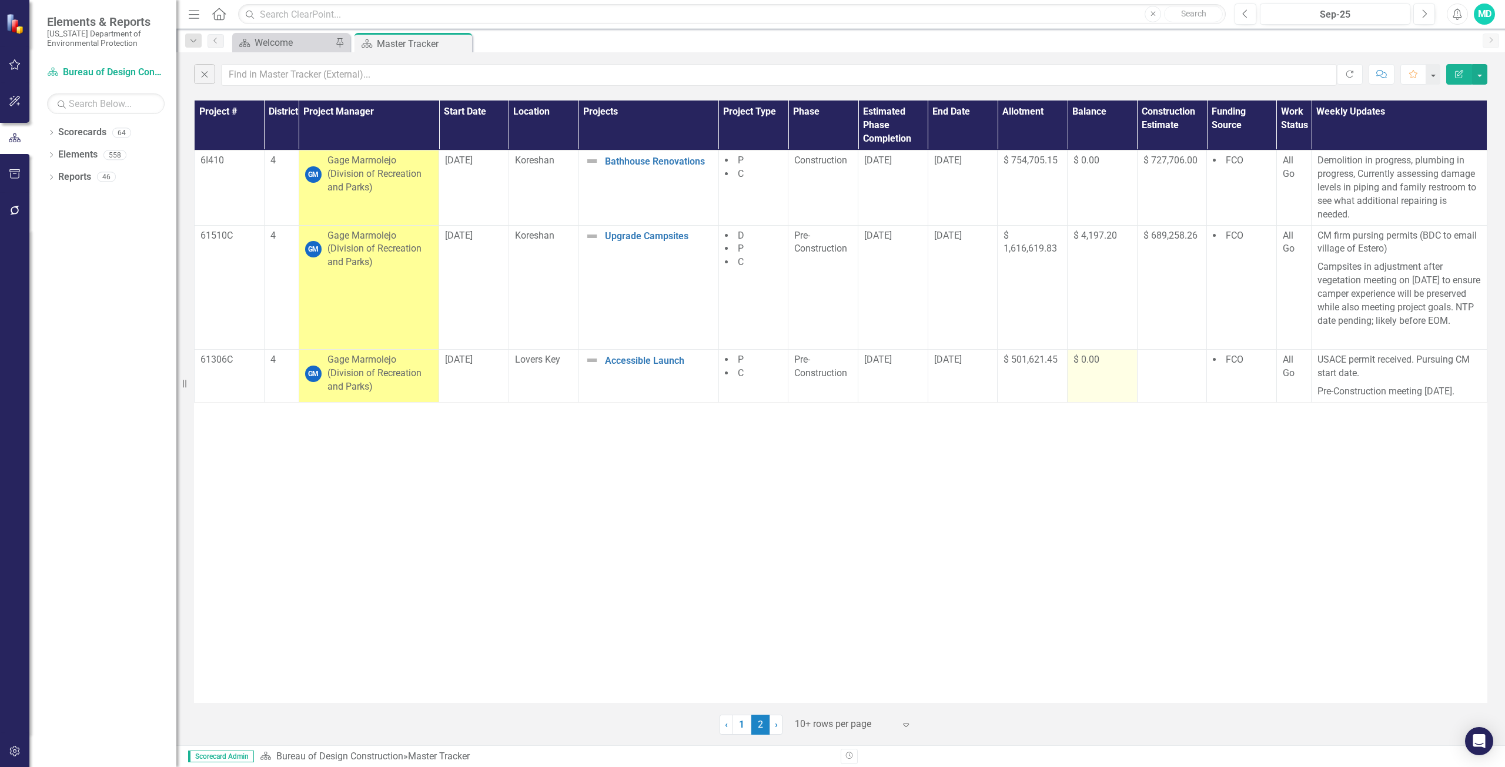
click at [1098, 365] on span "$ 0.00" at bounding box center [1086, 359] width 26 height 11
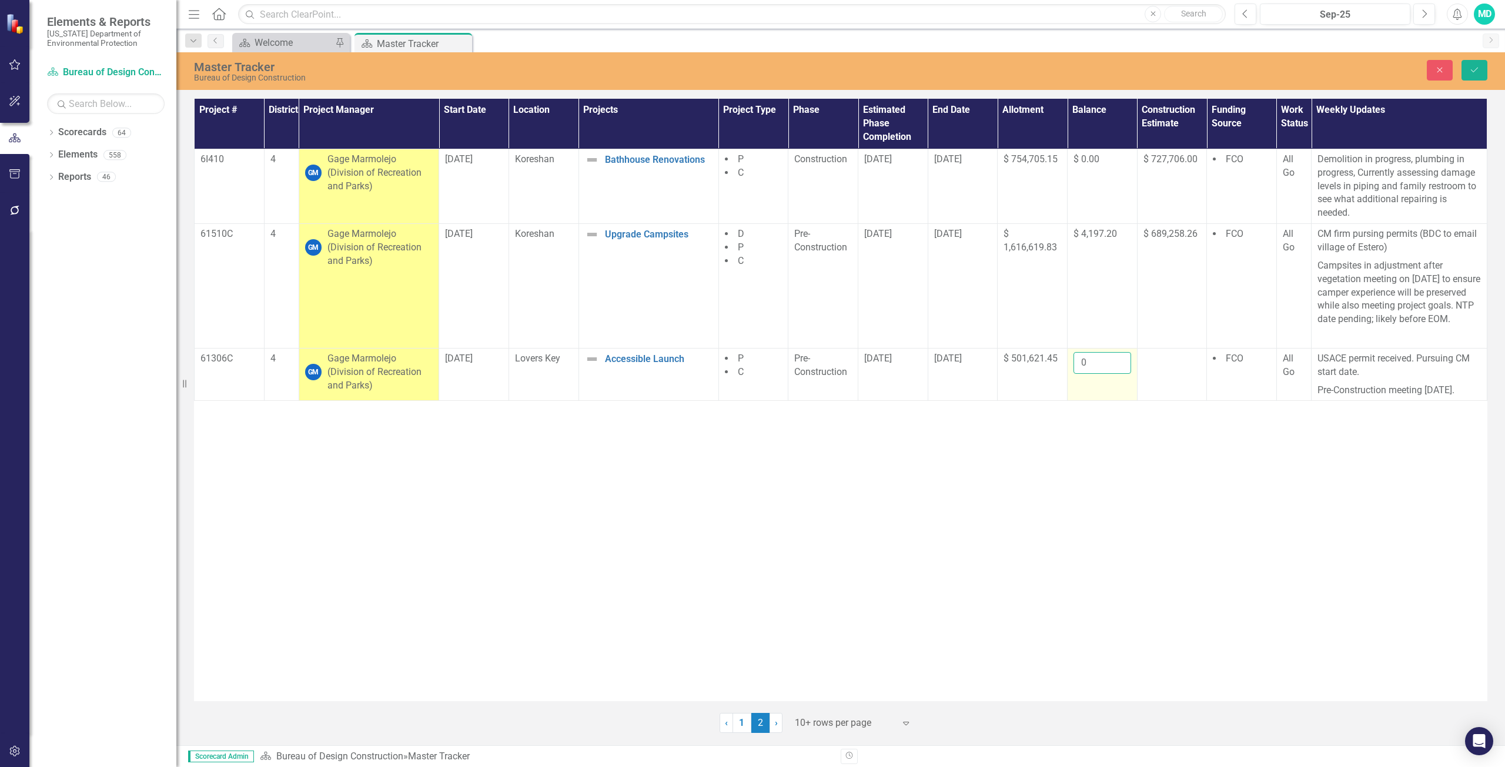
click at [1100, 374] on input "0" at bounding box center [1102, 363] width 58 height 22
type input "1523.00"
click at [1474, 67] on icon "Save" at bounding box center [1474, 70] width 11 height 8
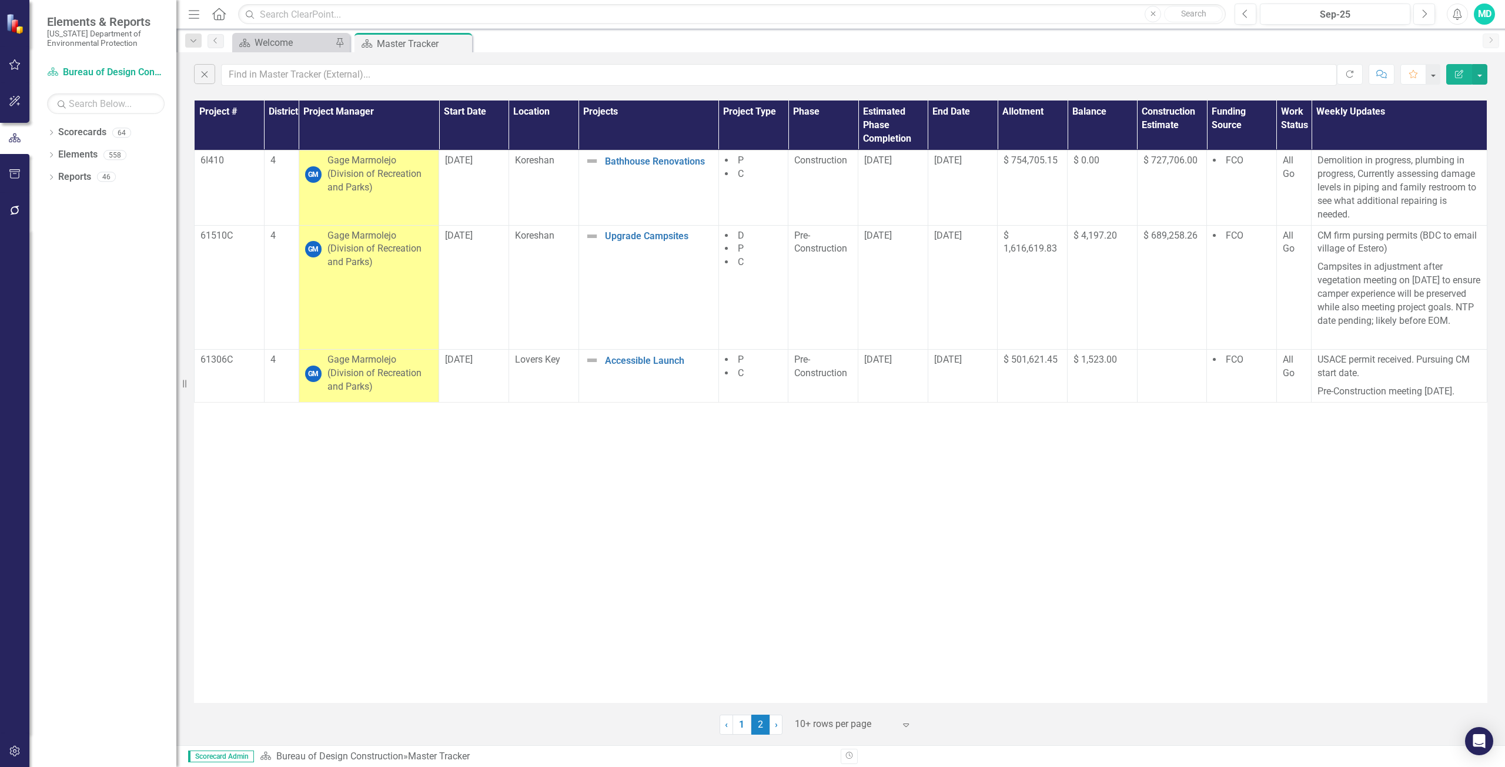
click at [734, 573] on div "Project # District Project Manager Start Date Location Projects Project Type Ph…" at bounding box center [840, 402] width 1293 height 603
click at [249, 81] on input "text" at bounding box center [779, 75] width 1116 height 22
type input "l"
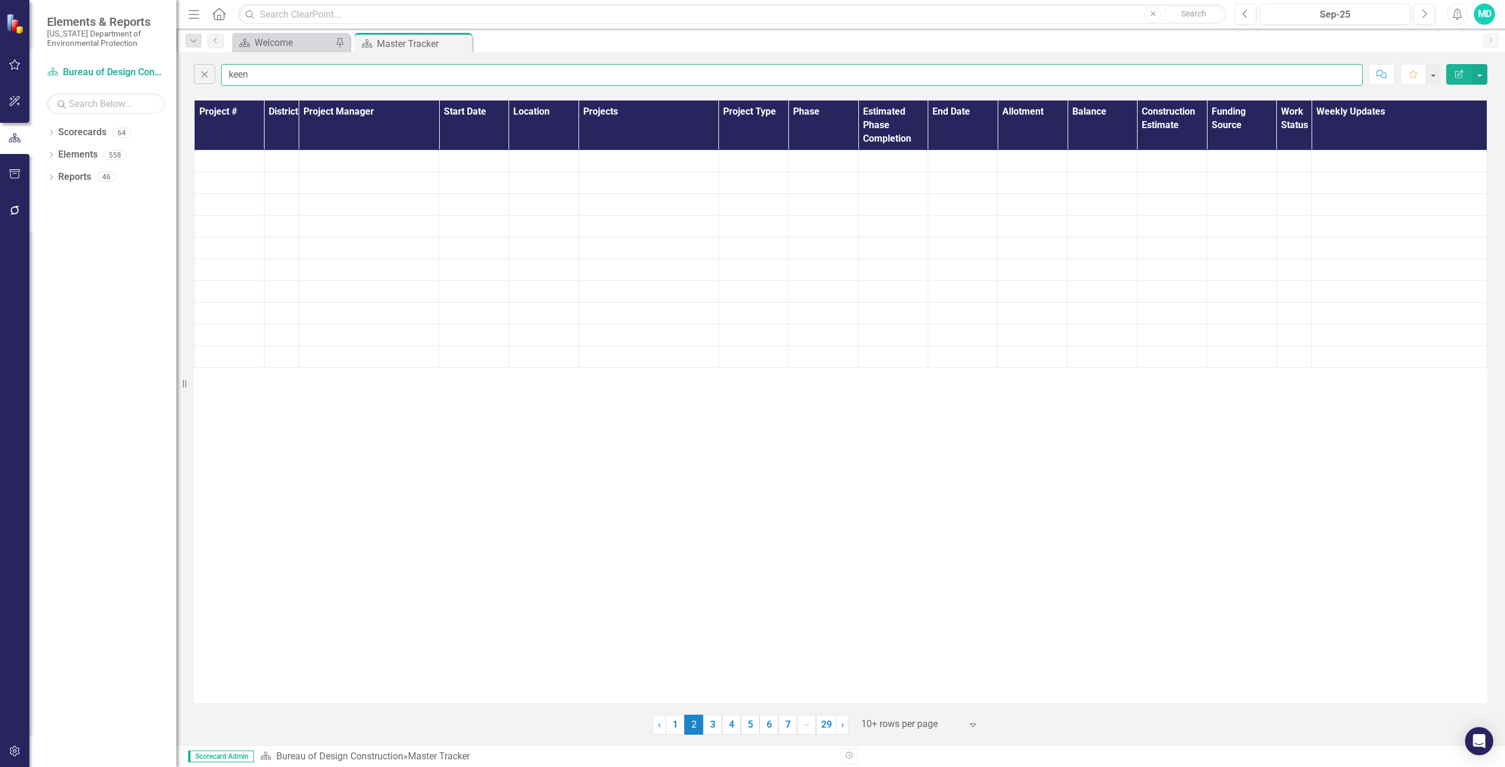
type input "keen"
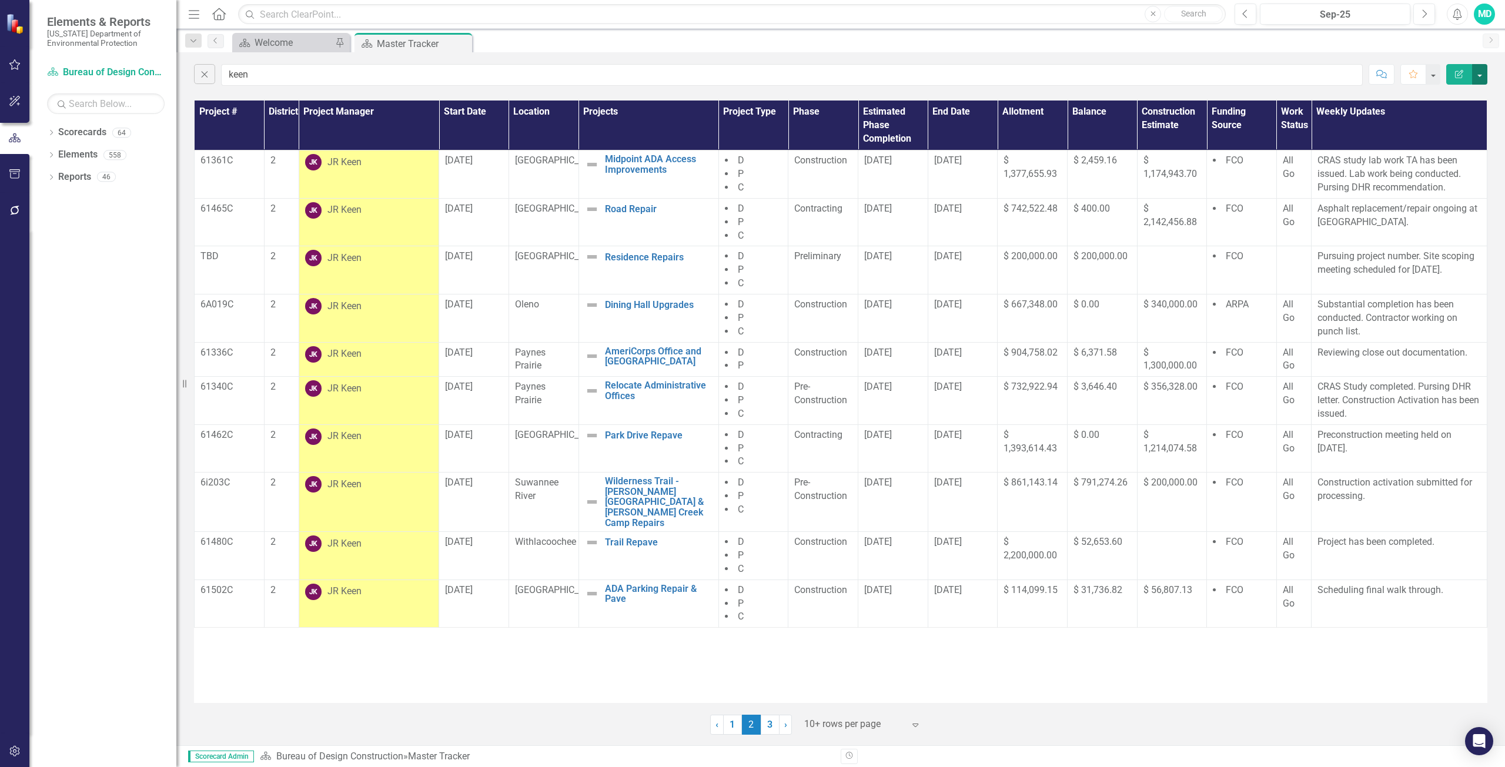
click at [1478, 73] on button "button" at bounding box center [1479, 74] width 15 height 21
click at [1443, 121] on link "PDF Export to PDF" at bounding box center [1440, 120] width 93 height 22
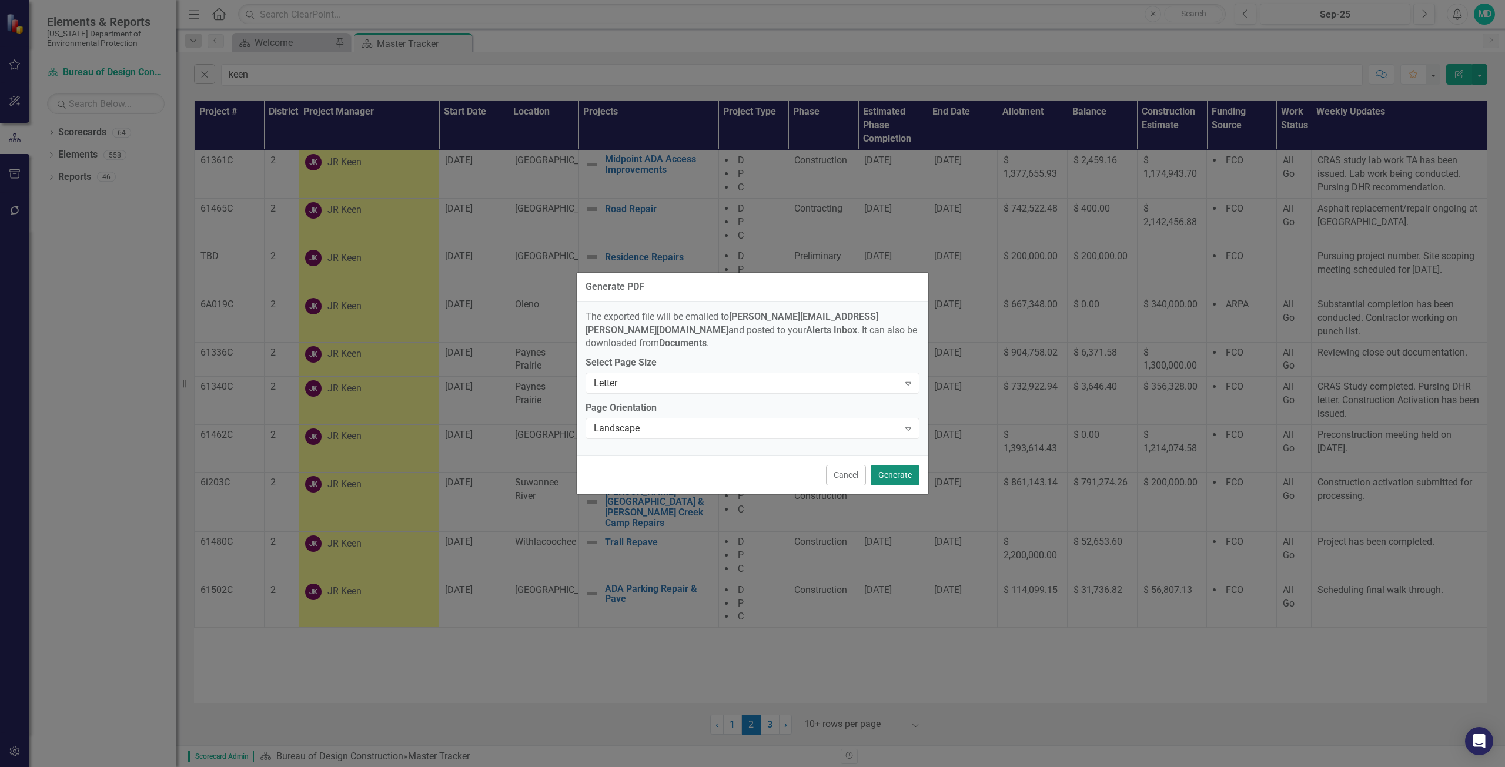
click at [889, 470] on button "Generate" at bounding box center [895, 475] width 49 height 21
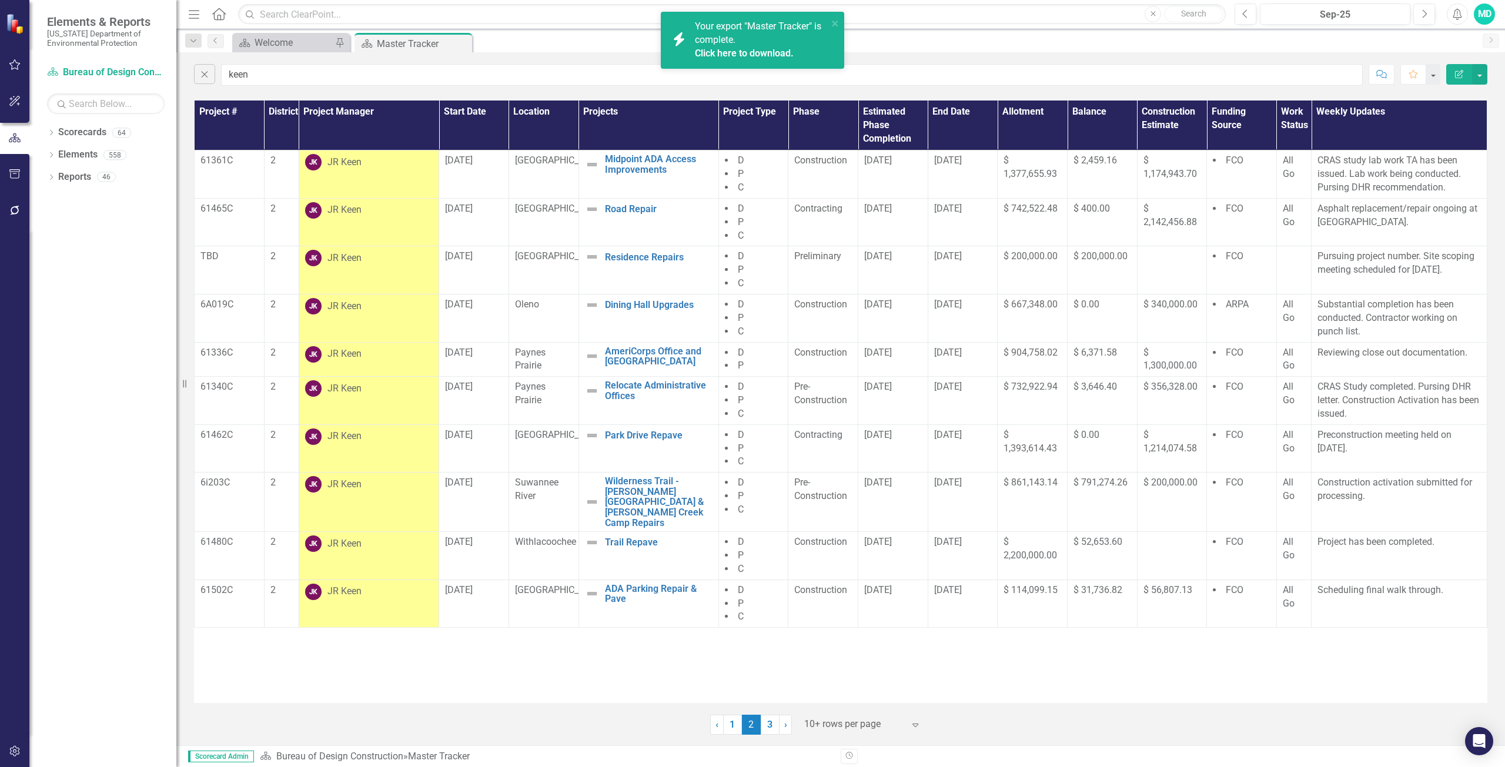
click at [738, 31] on span "Your export "Master Tracker" is complete. Click here to download." at bounding box center [760, 41] width 130 height 40
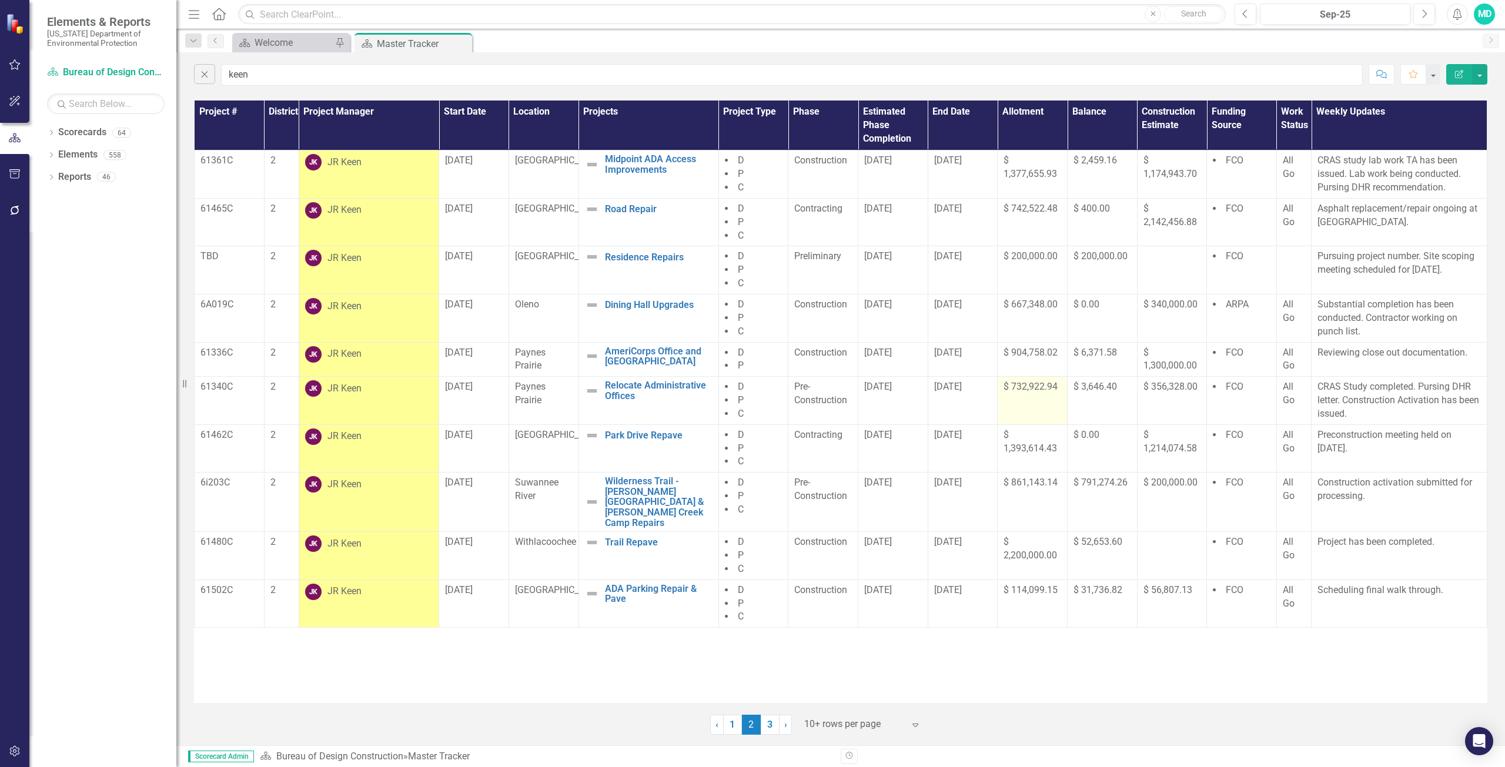
click at [1026, 392] on span "$ 732,922.94" at bounding box center [1030, 386] width 54 height 11
drag, startPoint x: 1025, startPoint y: 392, endPoint x: 1020, endPoint y: 387, distance: 6.7
click at [1024, 392] on span "$ 732,922.94" at bounding box center [1030, 386] width 54 height 11
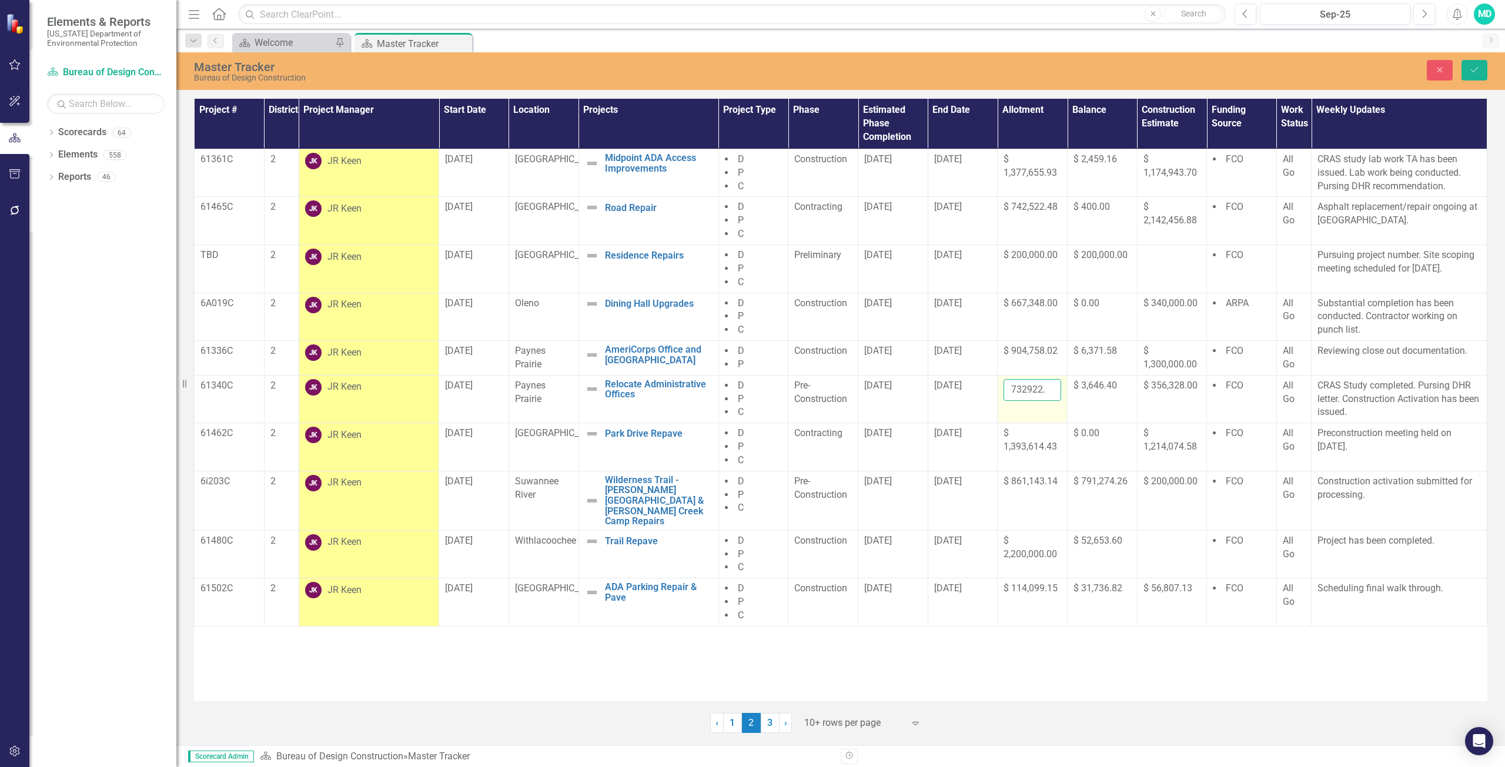
click at [1018, 386] on input "732922.94" at bounding box center [1032, 390] width 58 height 22
type input "7"
type input "729276.54"
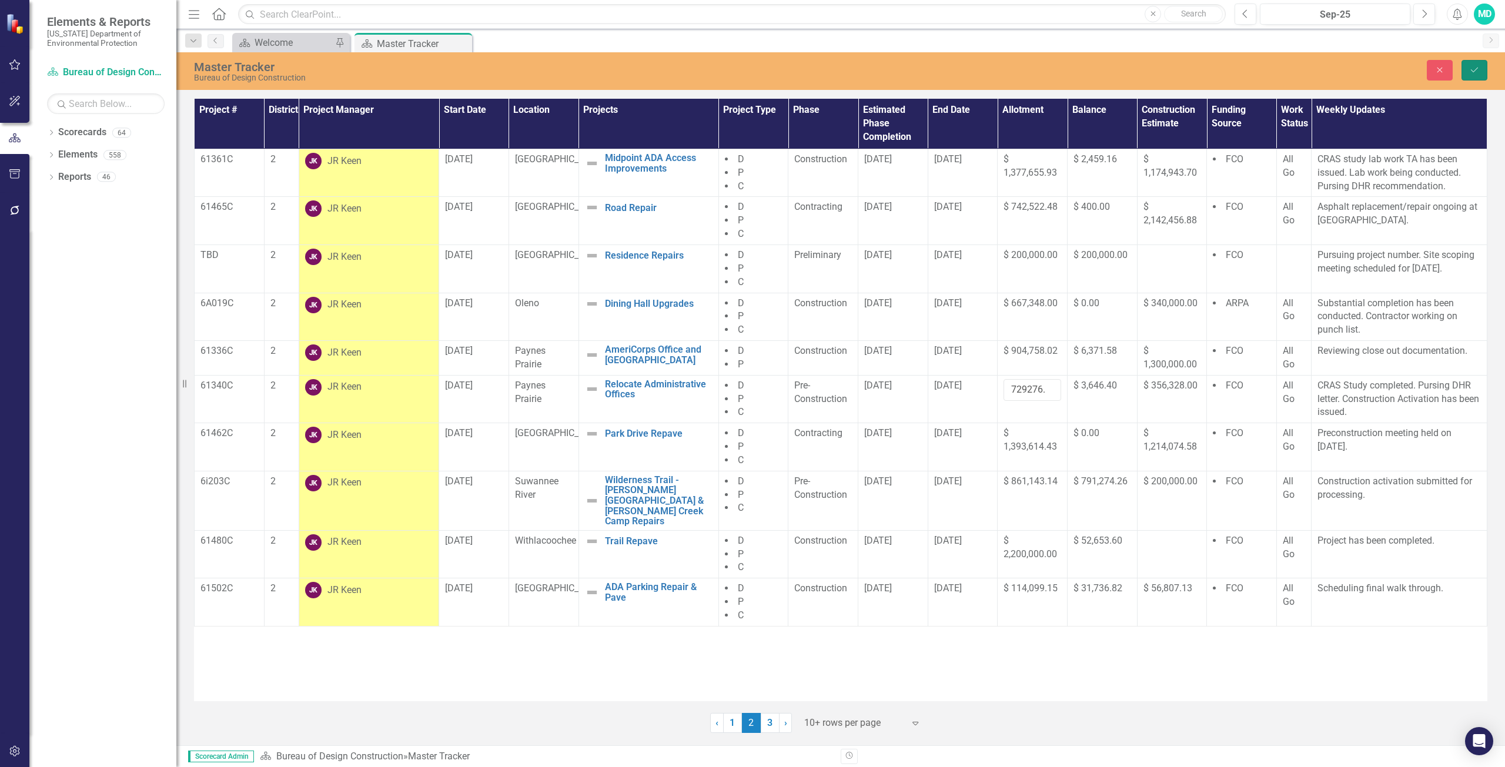
click at [1484, 76] on button "Save" at bounding box center [1474, 70] width 26 height 21
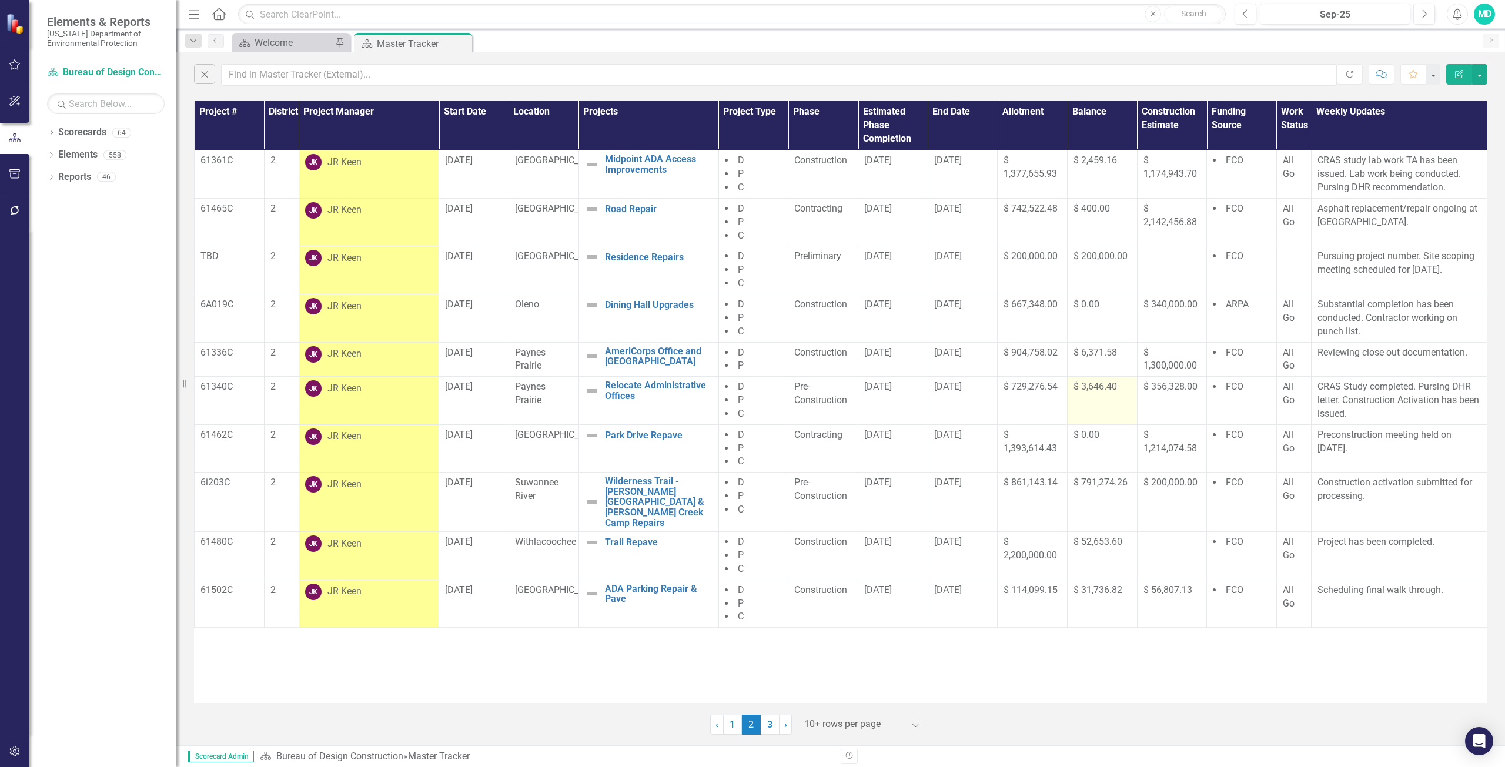
click at [1101, 387] on span "$ 3,646.40" at bounding box center [1095, 386] width 44 height 11
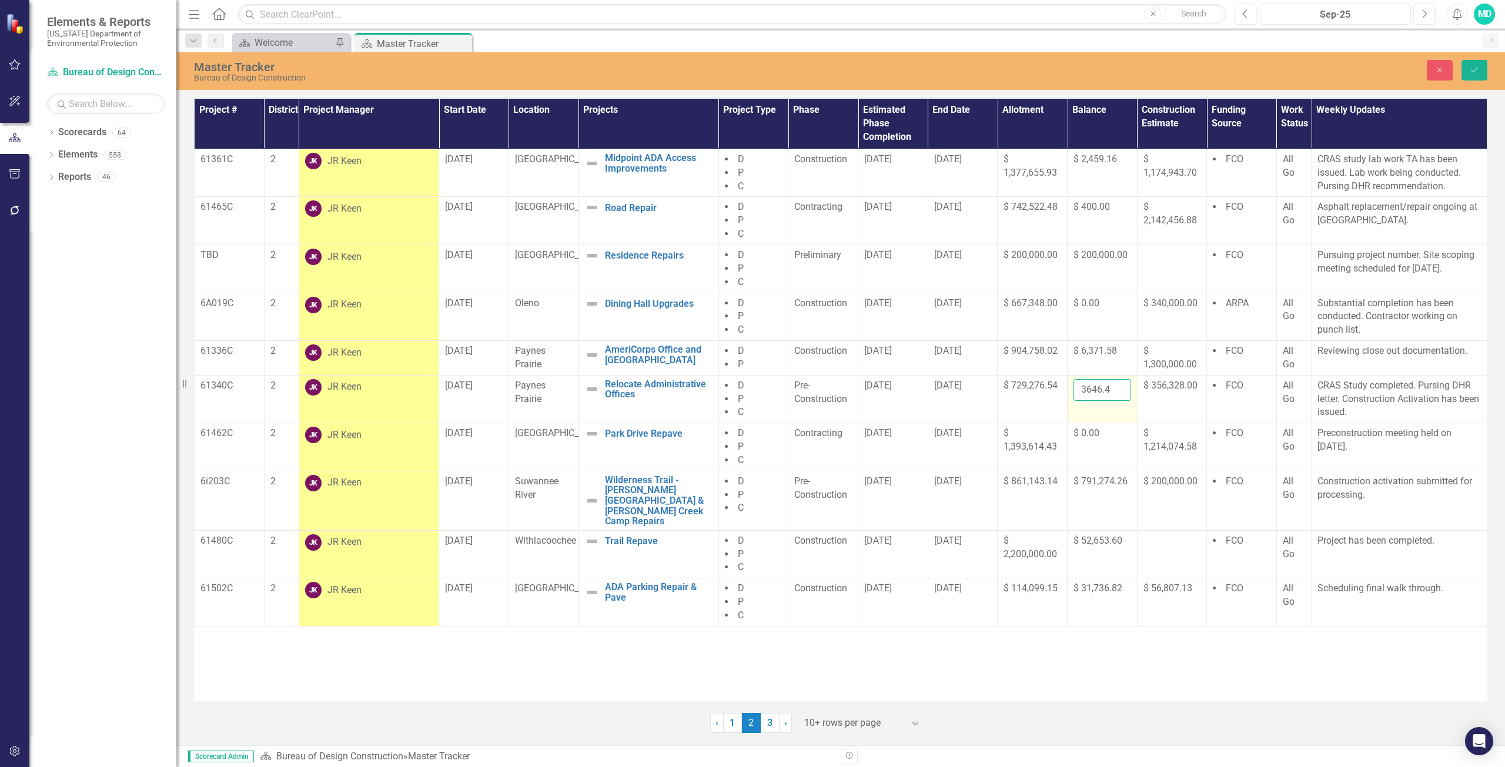
click at [1101, 387] on input "3646.4" at bounding box center [1102, 390] width 58 height 22
type input "3"
type input "0.00"
click at [1472, 65] on button "Save" at bounding box center [1474, 70] width 26 height 21
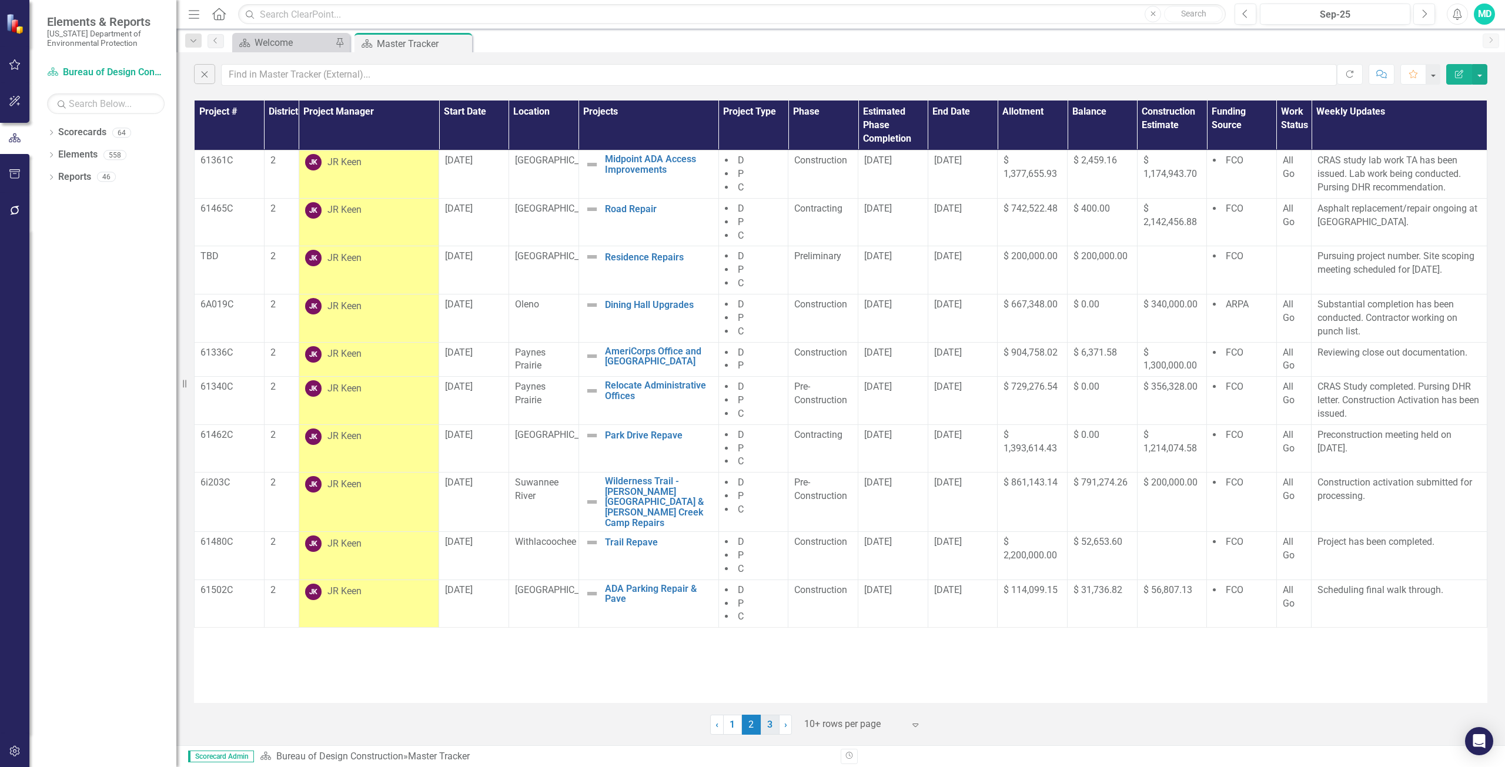
click at [773, 725] on link "3" at bounding box center [770, 725] width 19 height 20
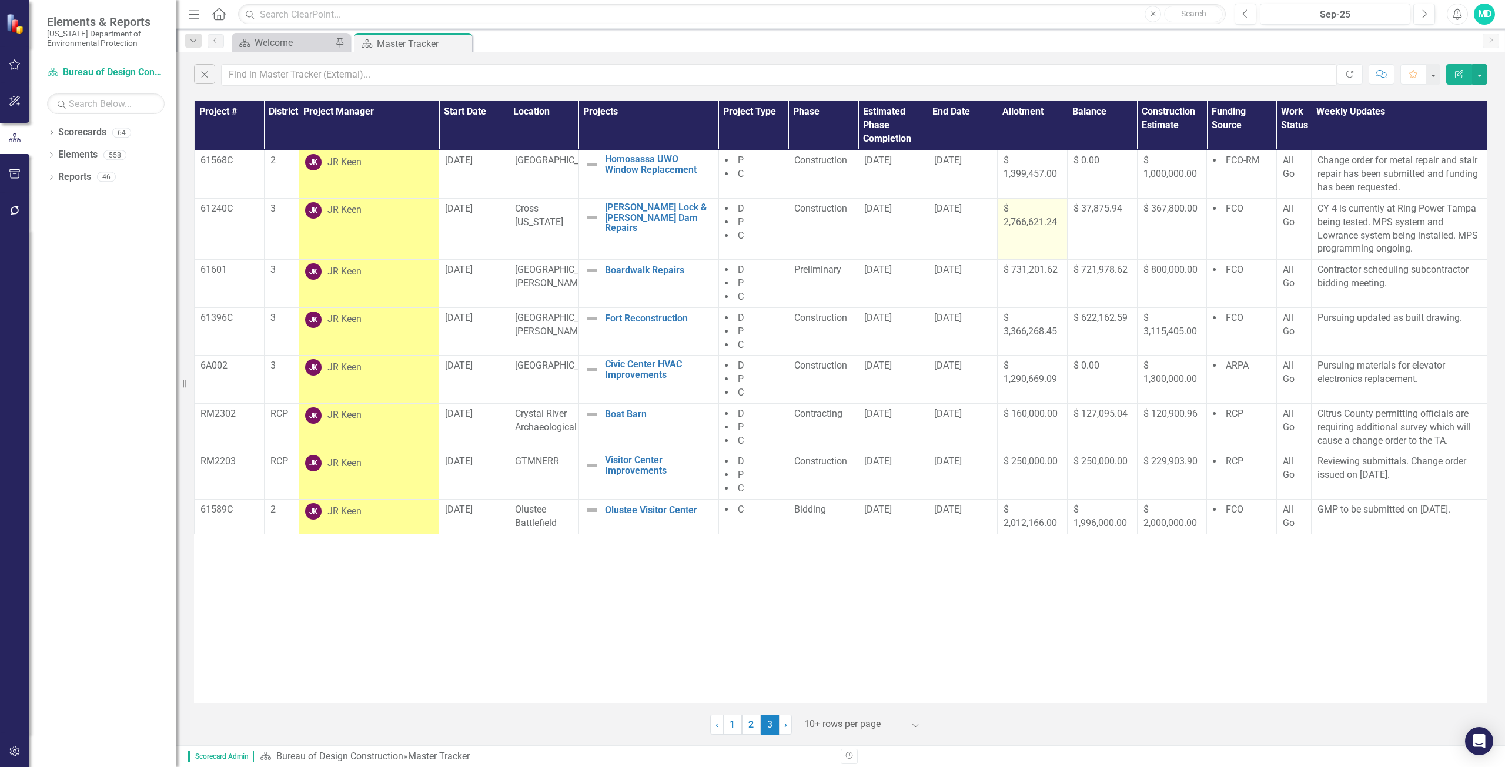
click at [1029, 219] on span "$ 2,766,621.24" at bounding box center [1029, 215] width 53 height 25
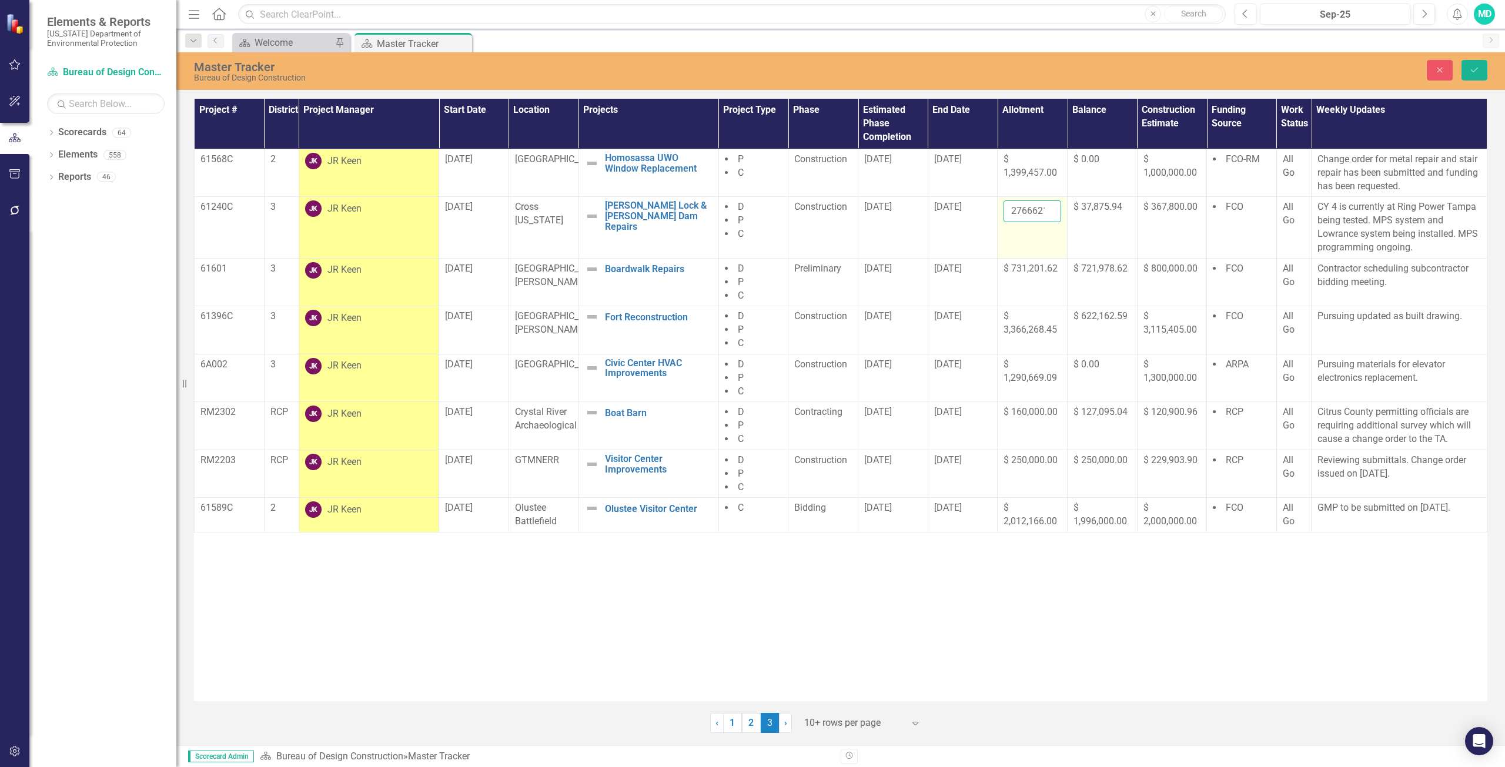
click at [1034, 215] on input "2766621.24" at bounding box center [1032, 211] width 58 height 22
type input "2"
type input "2854688.36"
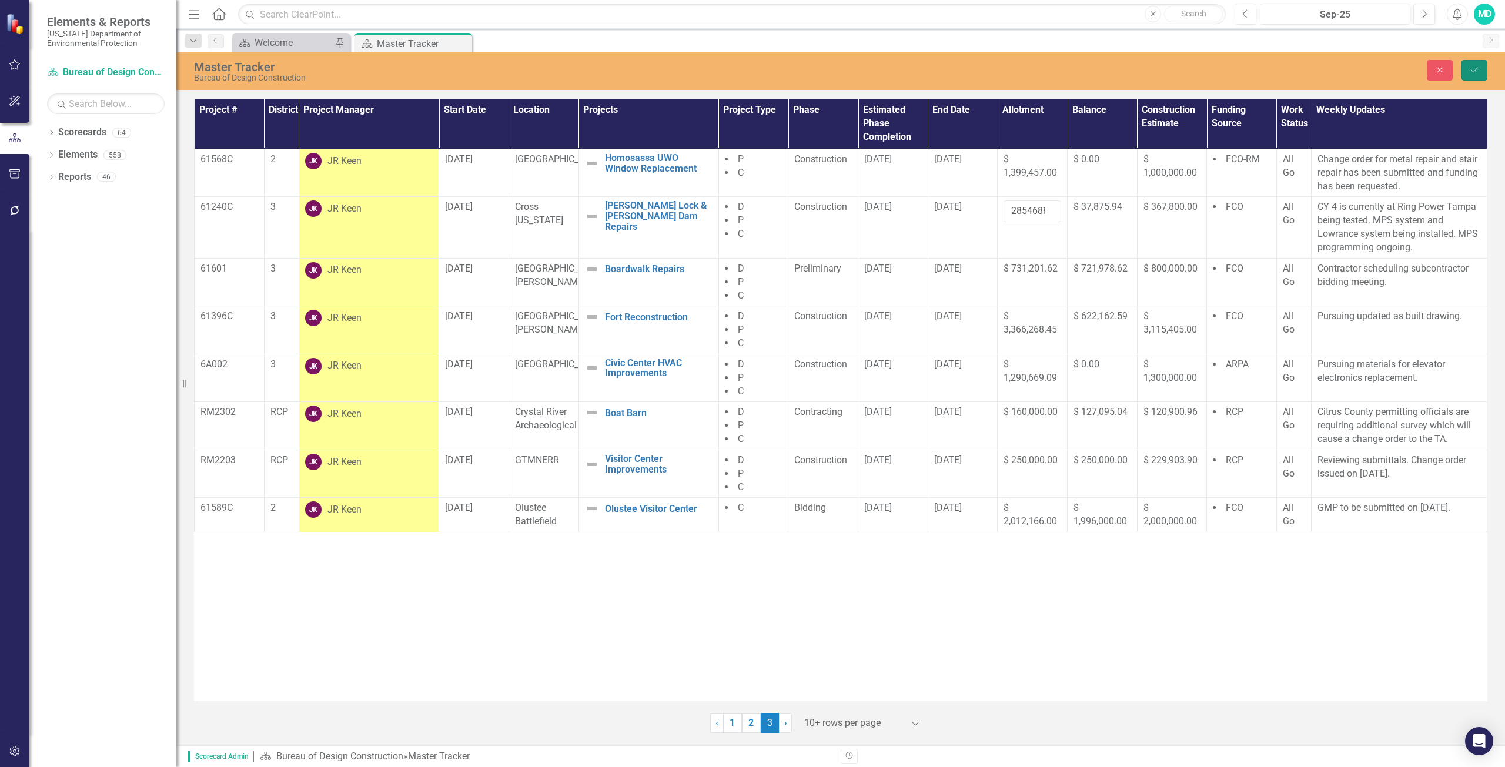
click at [1475, 62] on button "Save" at bounding box center [1474, 70] width 26 height 21
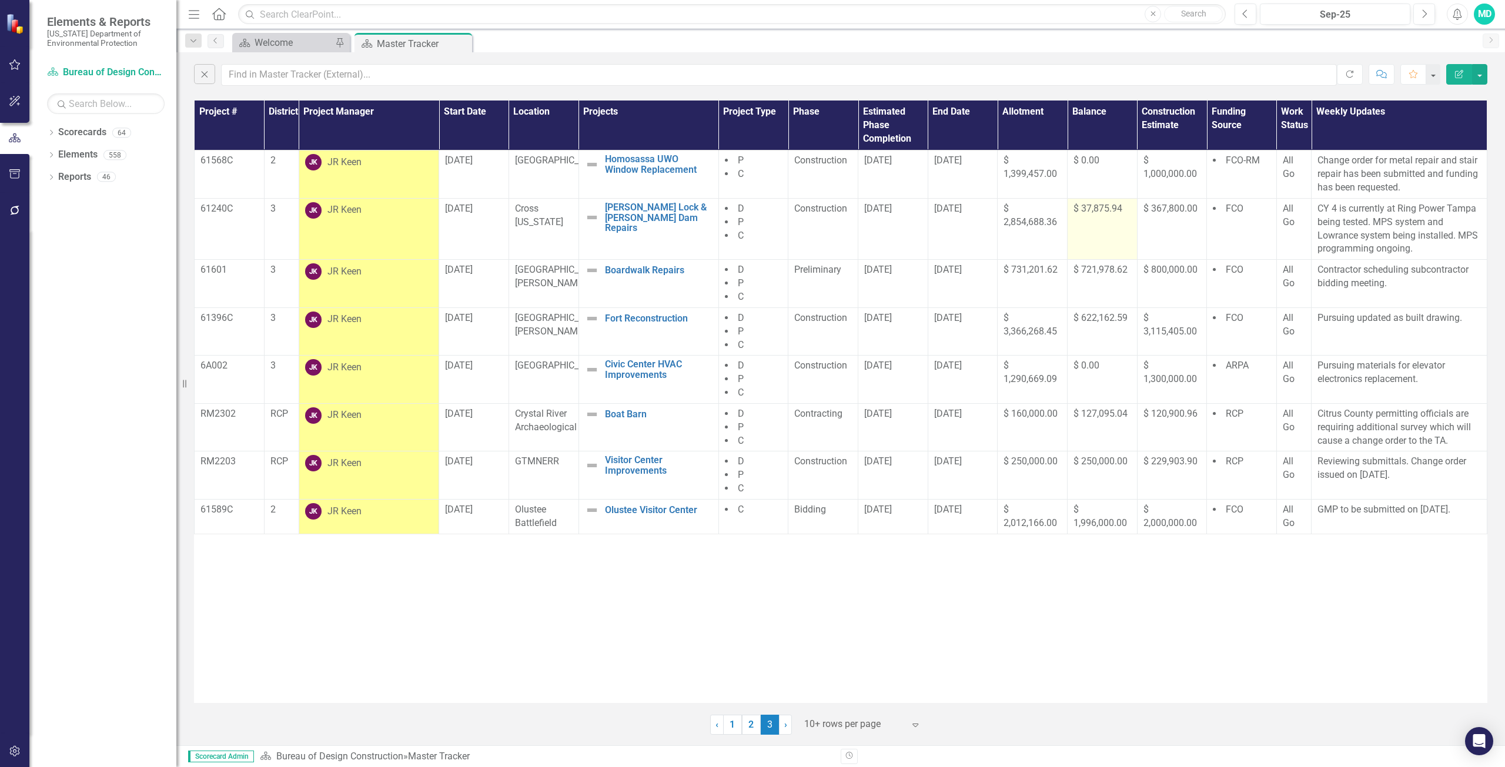
click at [1100, 203] on span "$ 37,875.94" at bounding box center [1097, 208] width 49 height 11
click at [1095, 209] on span "$ 37,875.94" at bounding box center [1097, 208] width 49 height 11
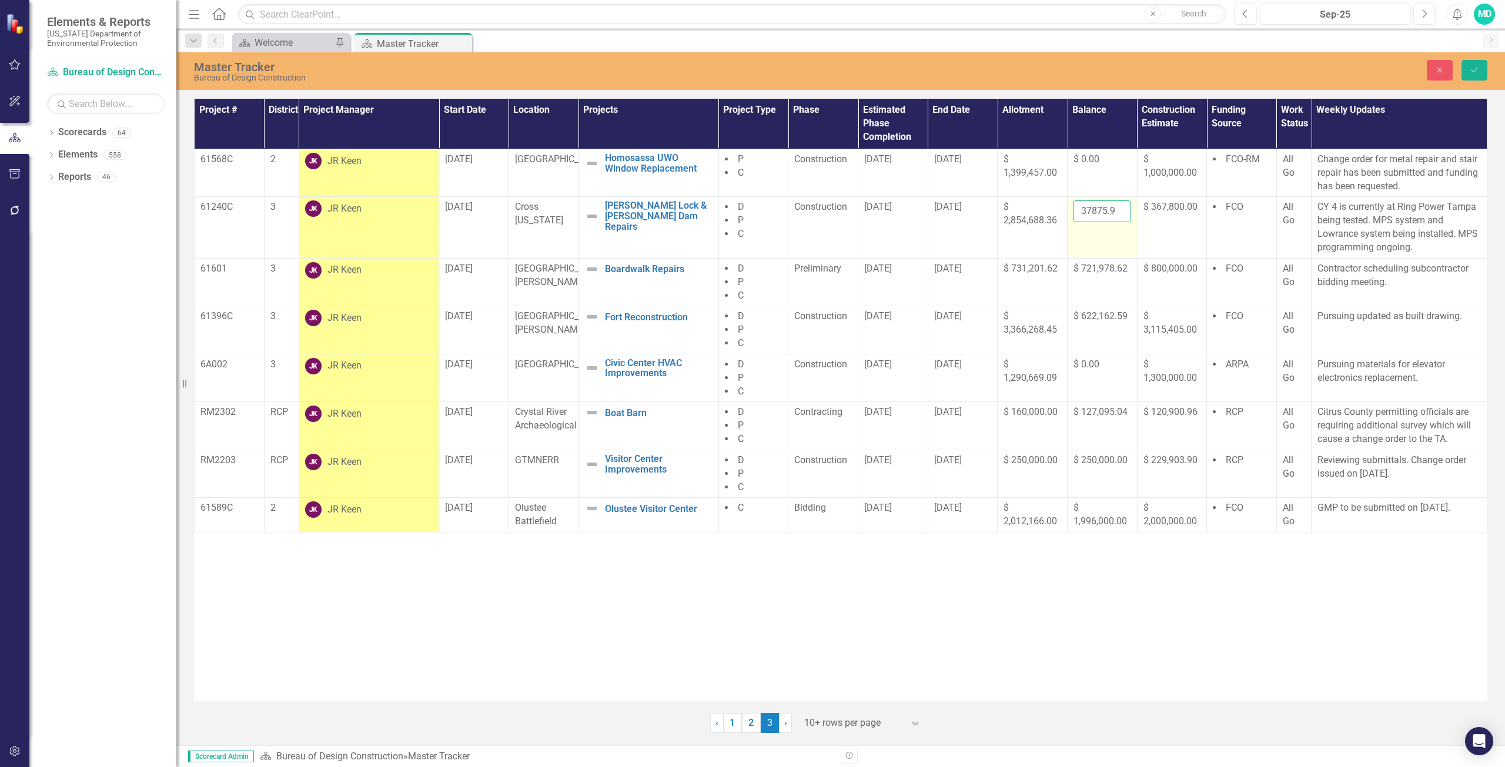
click at [1104, 212] on input "37875.94" at bounding box center [1102, 211] width 58 height 22
type input "3"
type input "0.00"
click at [1482, 68] on button "Save" at bounding box center [1474, 70] width 26 height 21
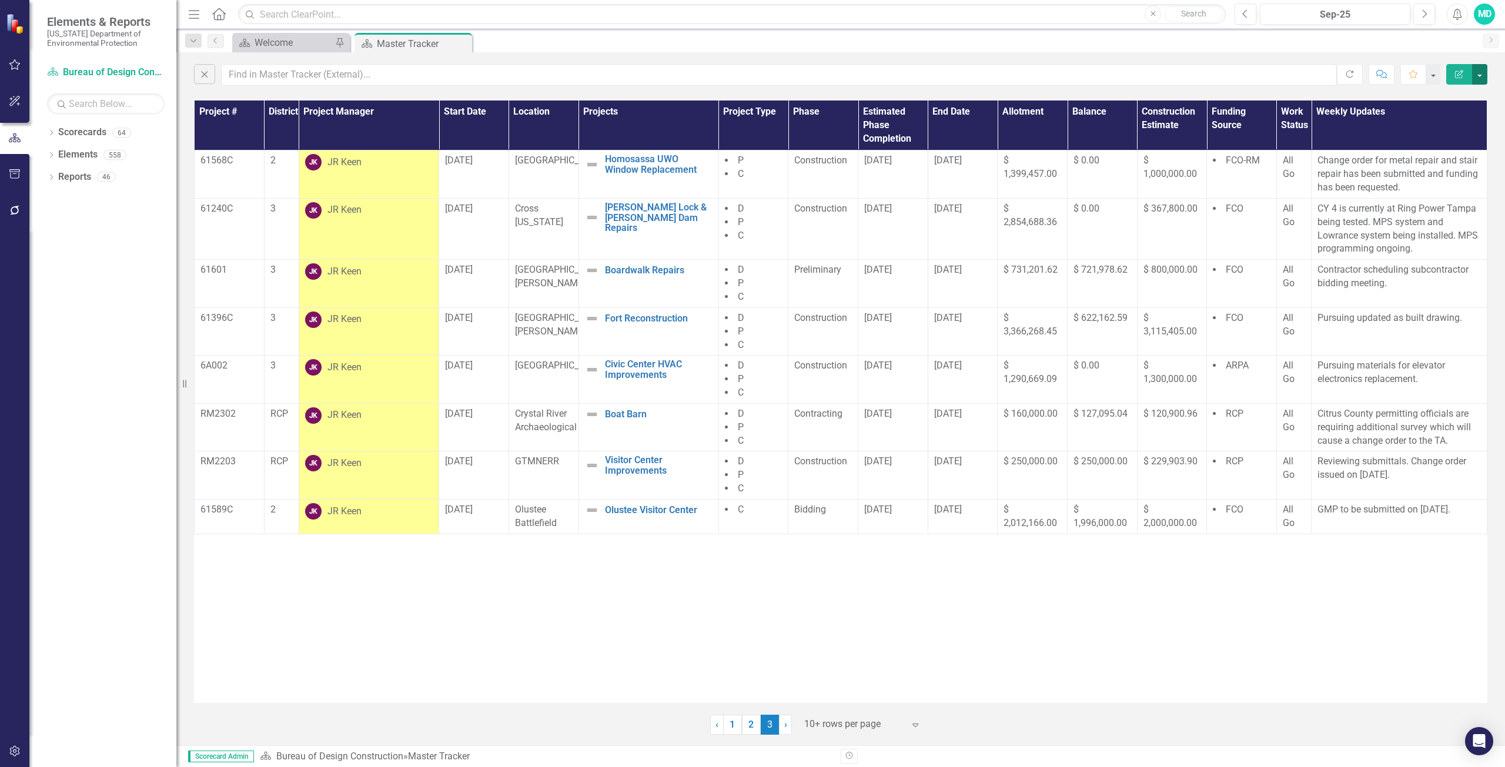
click at [1476, 73] on button "button" at bounding box center [1479, 74] width 15 height 21
click at [1482, 11] on div "MD" at bounding box center [1484, 14] width 21 height 21
click at [1436, 145] on link "Logout Log Out" at bounding box center [1447, 149] width 93 height 22
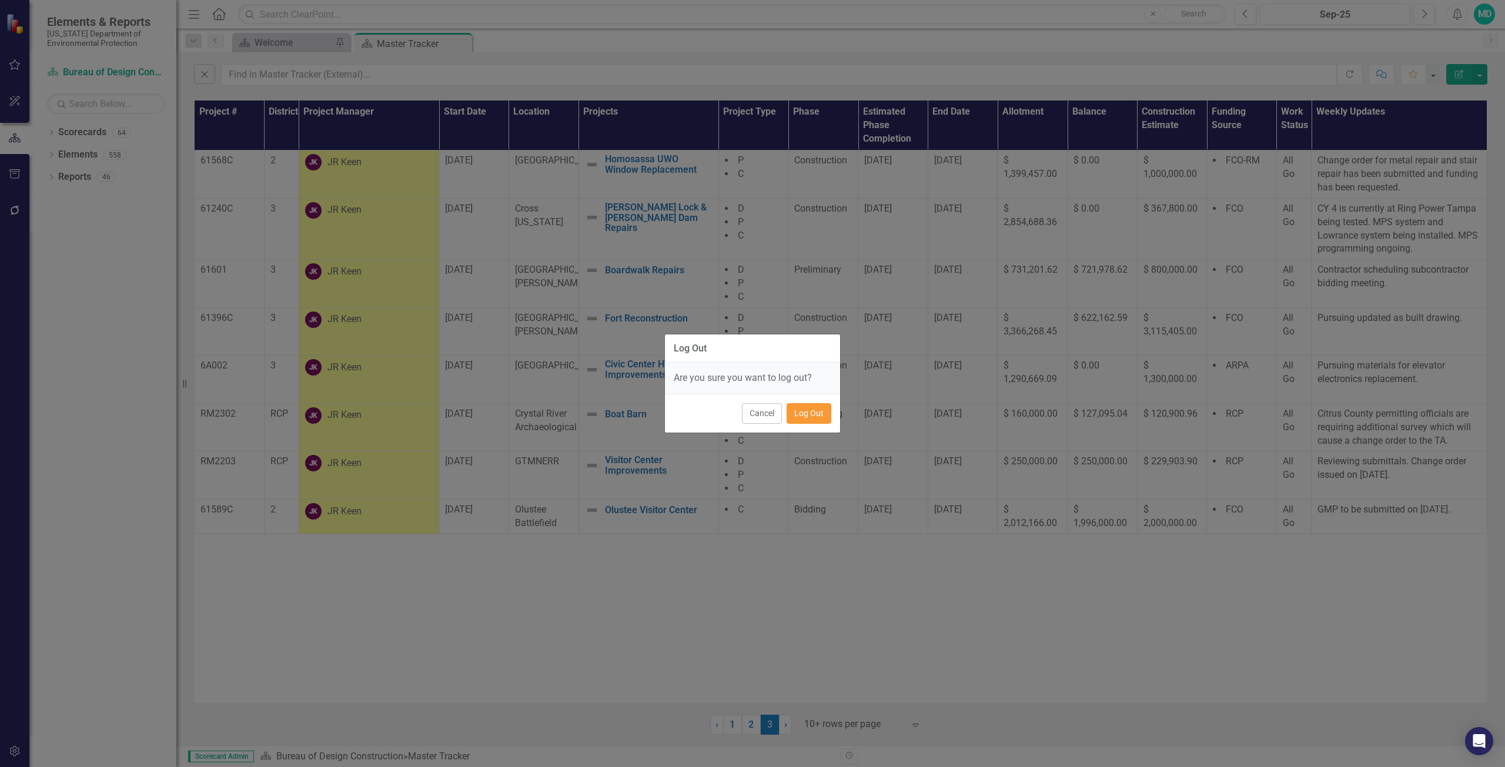
click at [816, 412] on button "Log Out" at bounding box center [809, 413] width 45 height 21
